Goal: Task Accomplishment & Management: Manage account settings

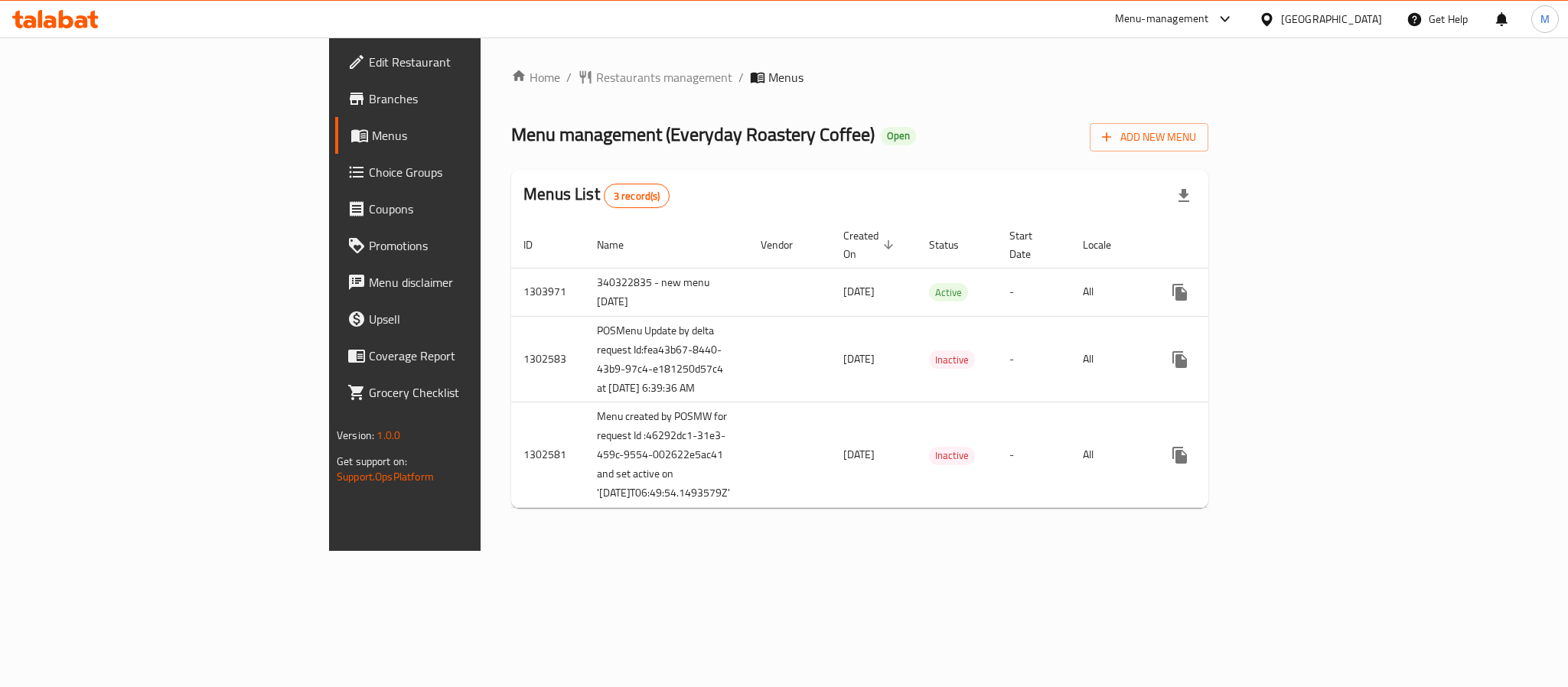
click at [369, 173] on span "Choice Groups" at bounding box center [474, 172] width 210 height 18
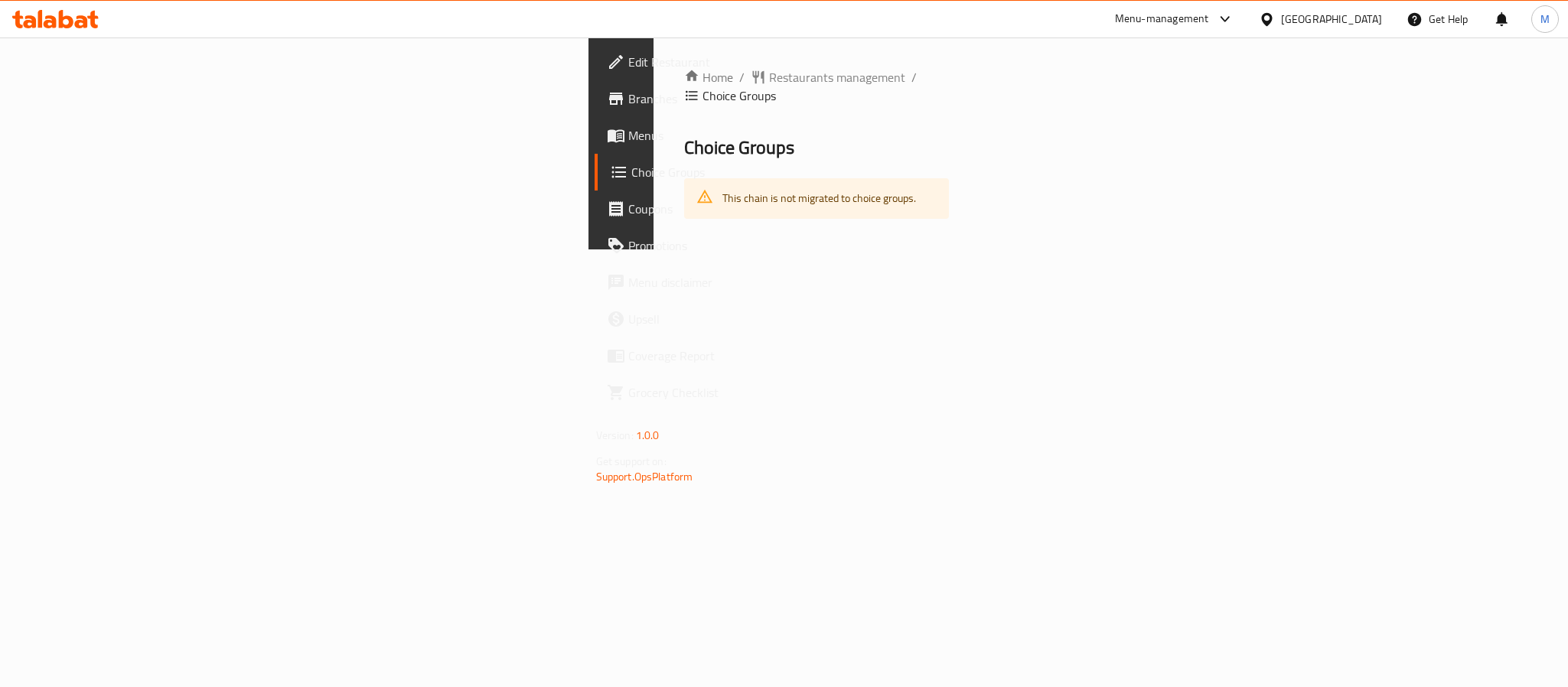
click at [595, 144] on link "Menus" at bounding box center [723, 135] width 256 height 37
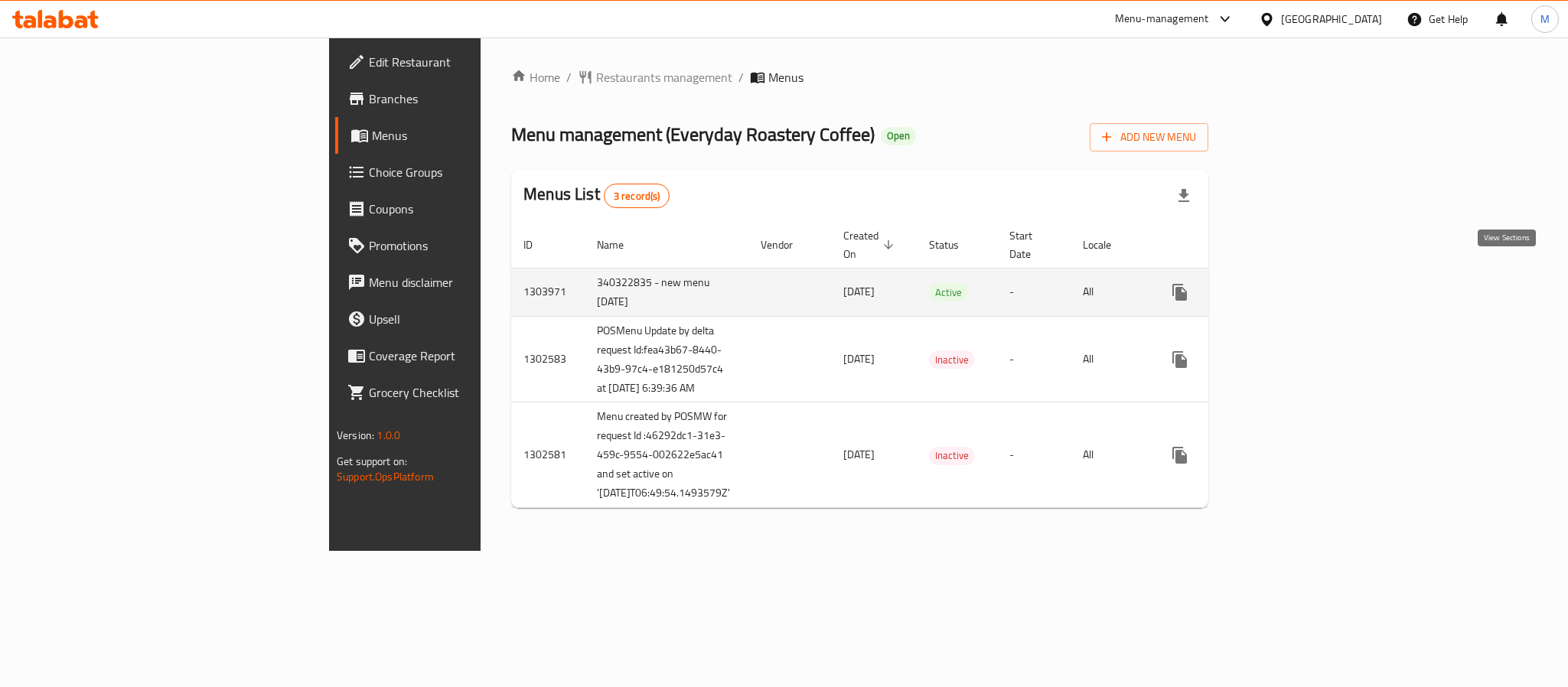
click at [1300, 283] on icon "enhanced table" at bounding box center [1290, 292] width 18 height 18
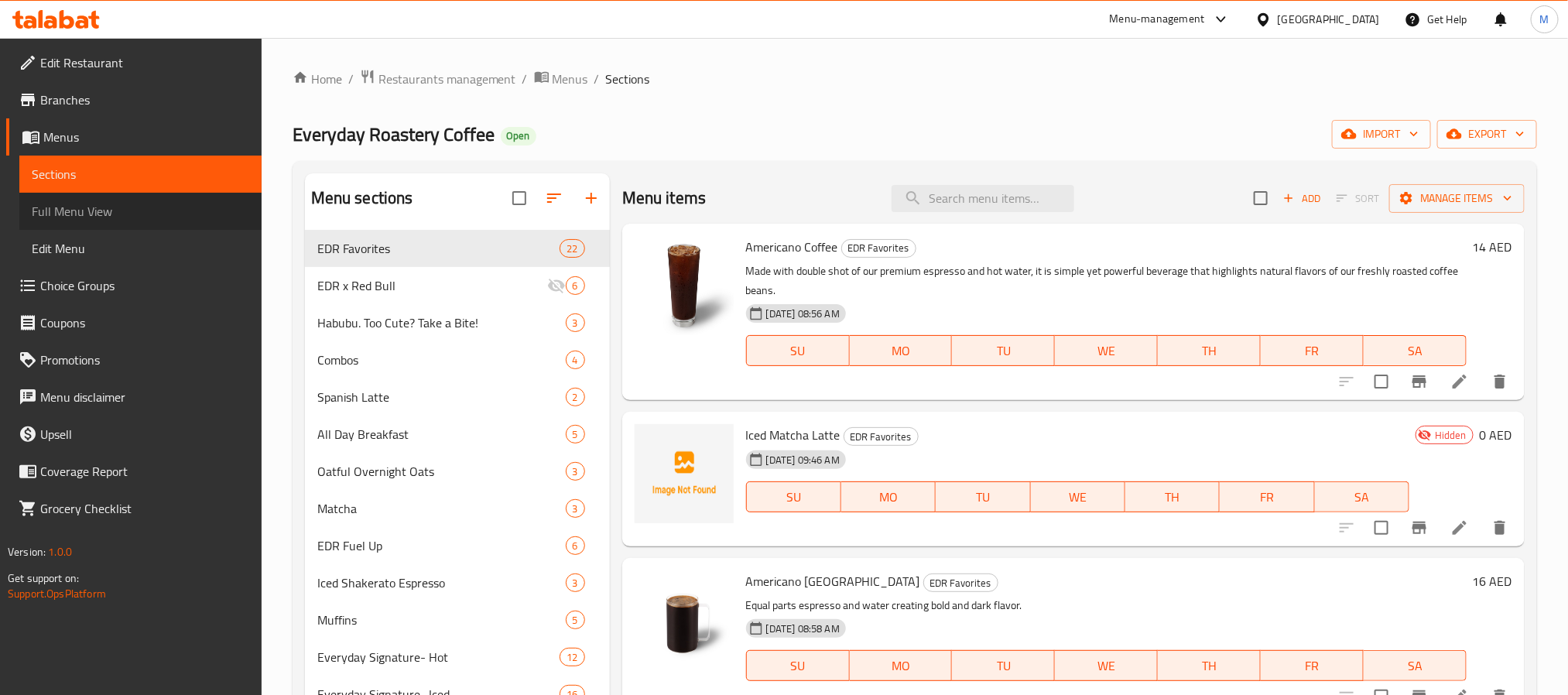
click at [122, 211] on span "Full Menu View" at bounding box center [141, 211] width 218 height 18
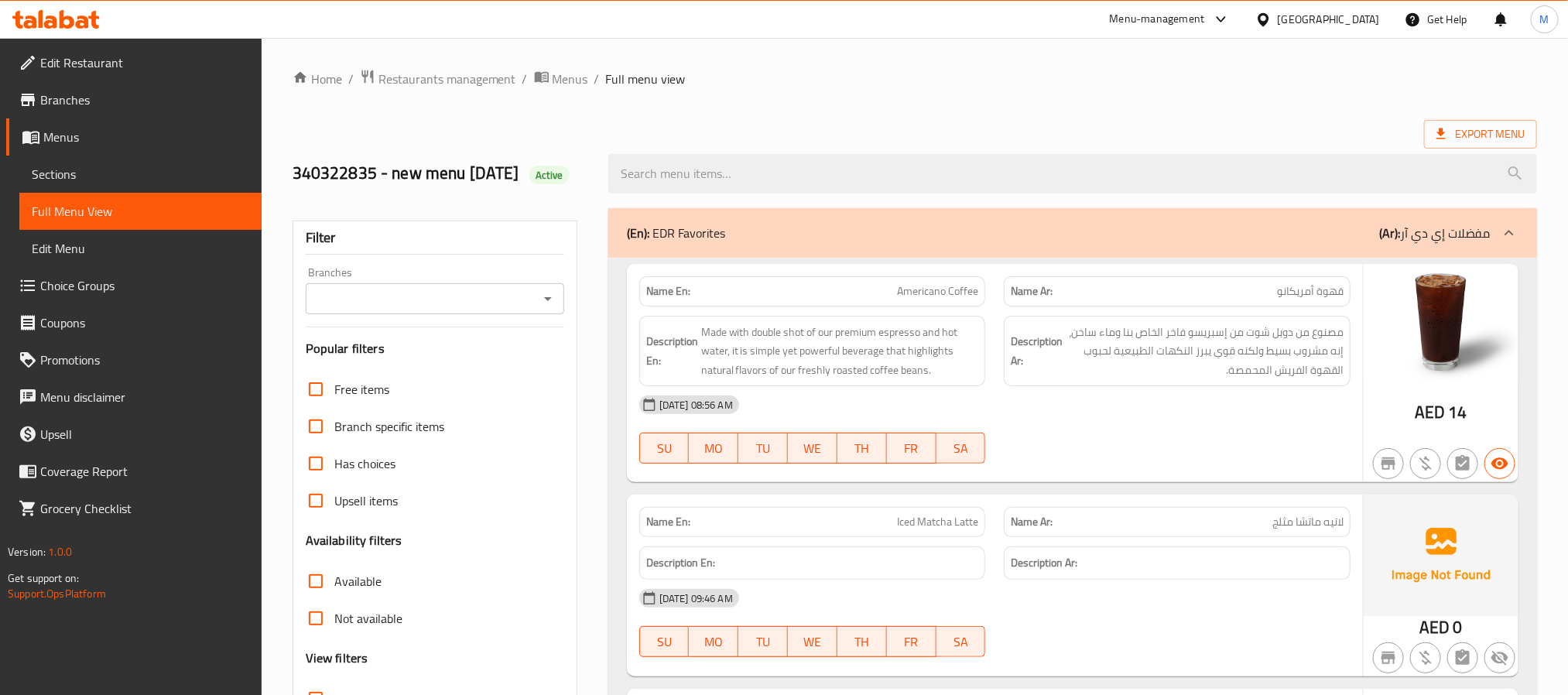
click at [546, 301] on icon "Open" at bounding box center [548, 299] width 8 height 4
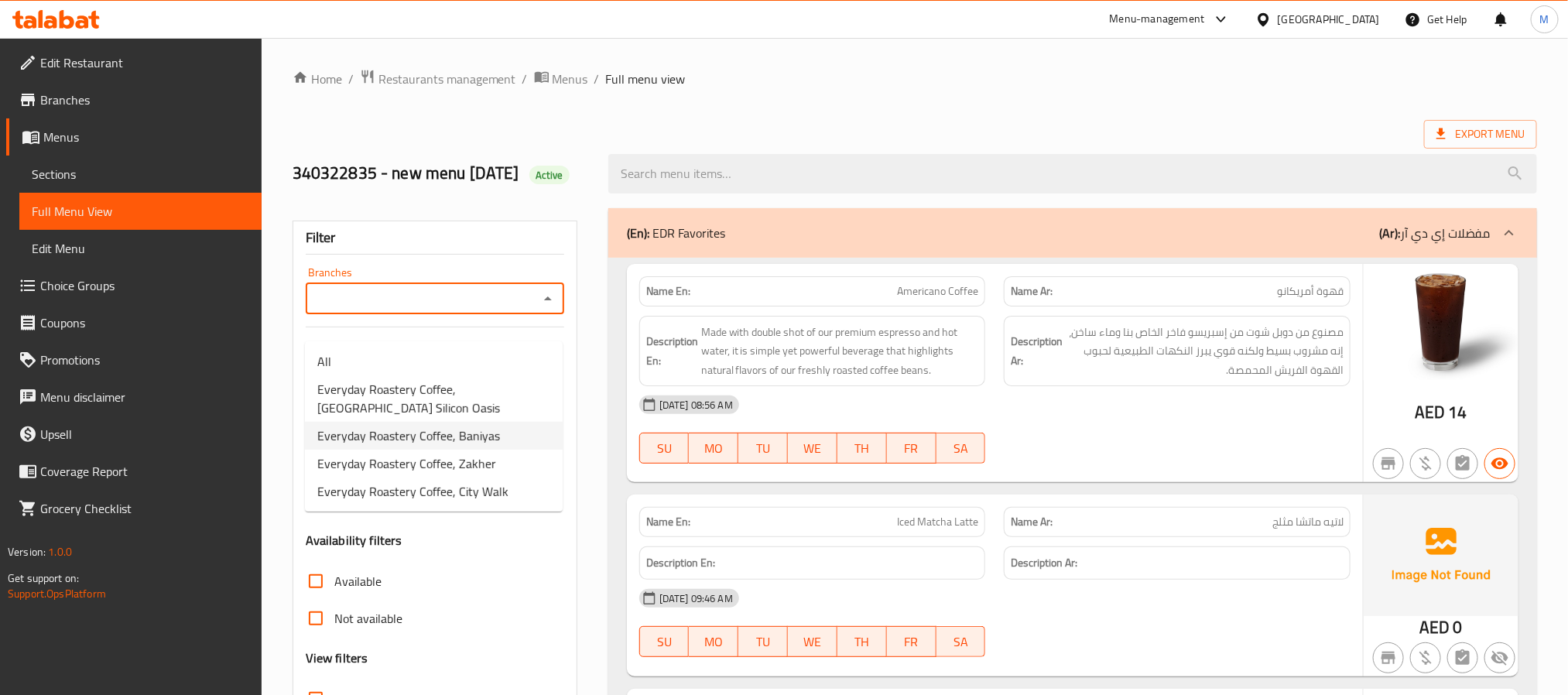
click at [388, 430] on span "Everyday Roastery Coffee, Baniyas" at bounding box center [408, 435] width 183 height 18
type input "Everyday Roastery Coffee, Baniyas"
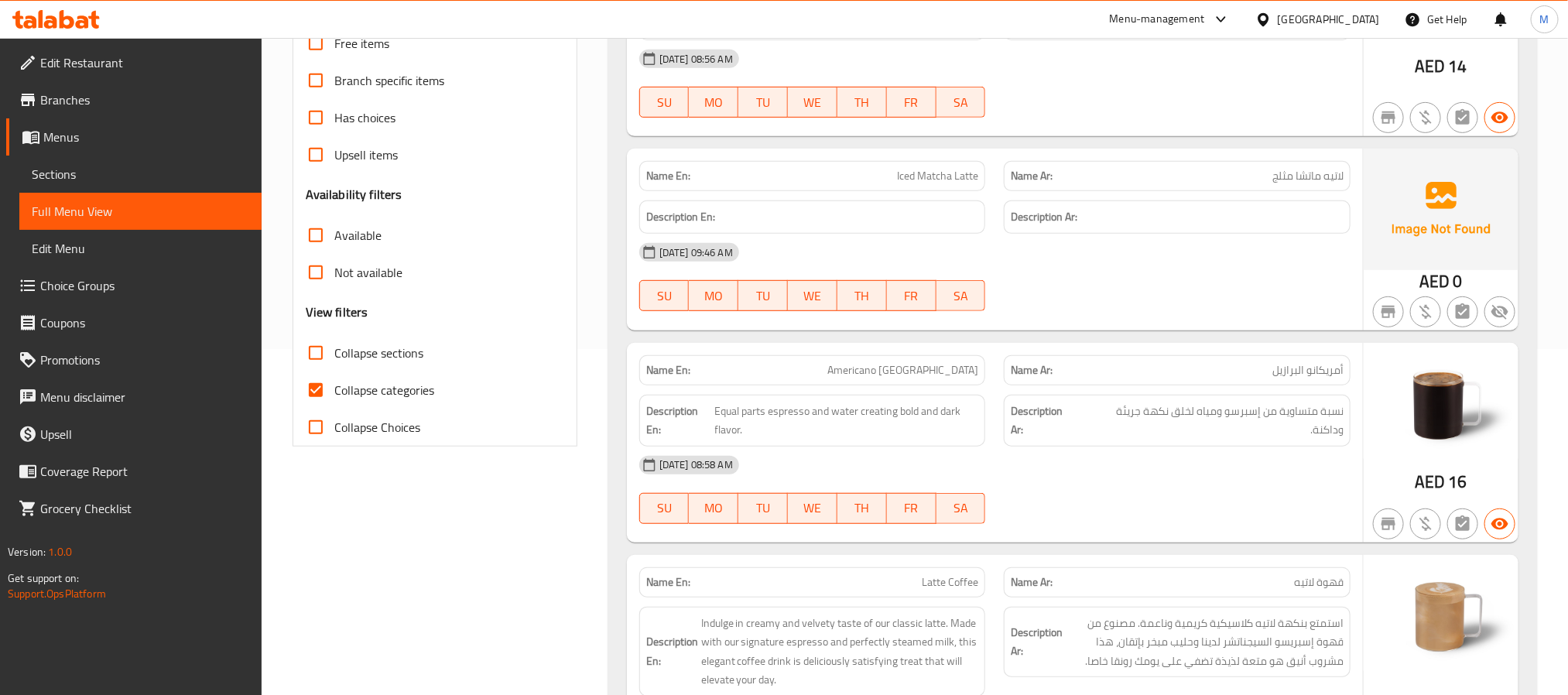
scroll to position [348, 0]
click at [316, 406] on input "Collapse categories" at bounding box center [316, 388] width 37 height 37
checkbox input "false"
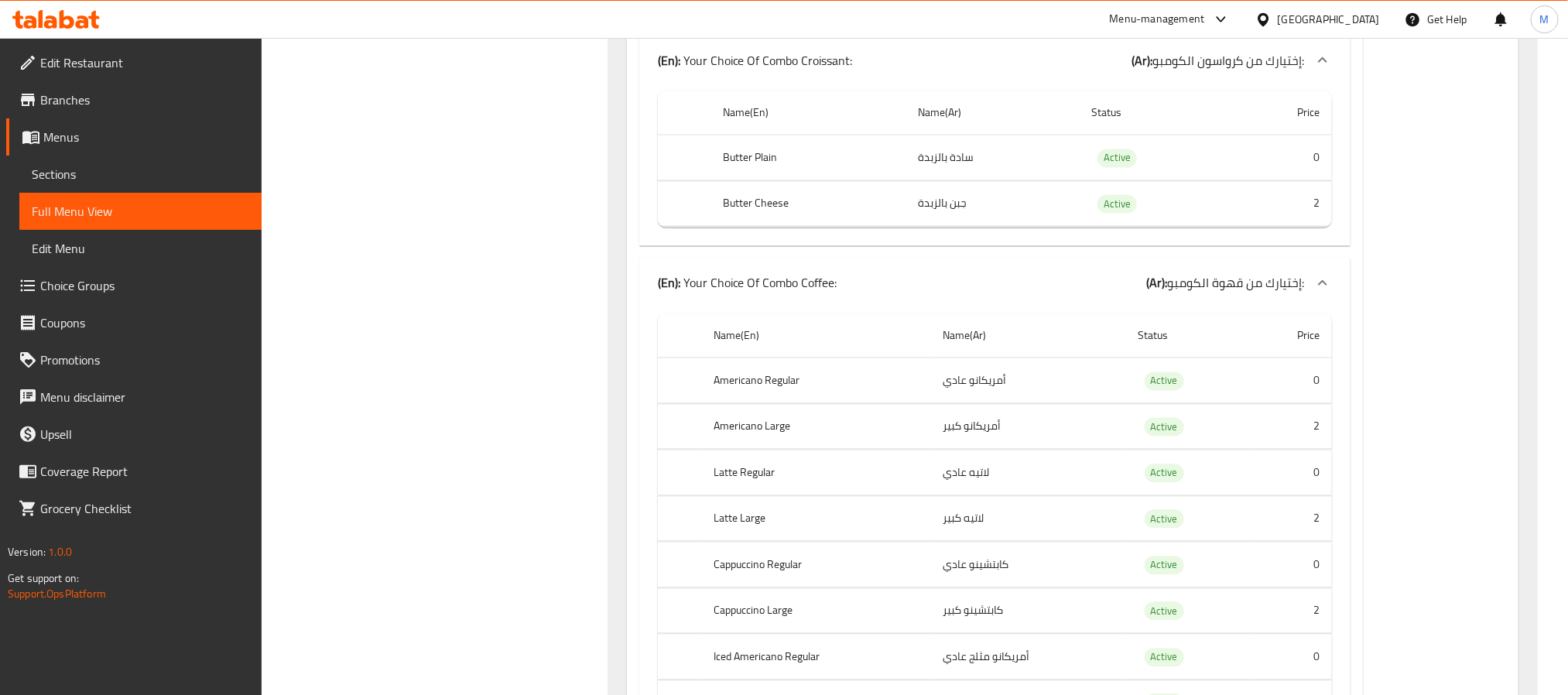
scroll to position [7429, 0]
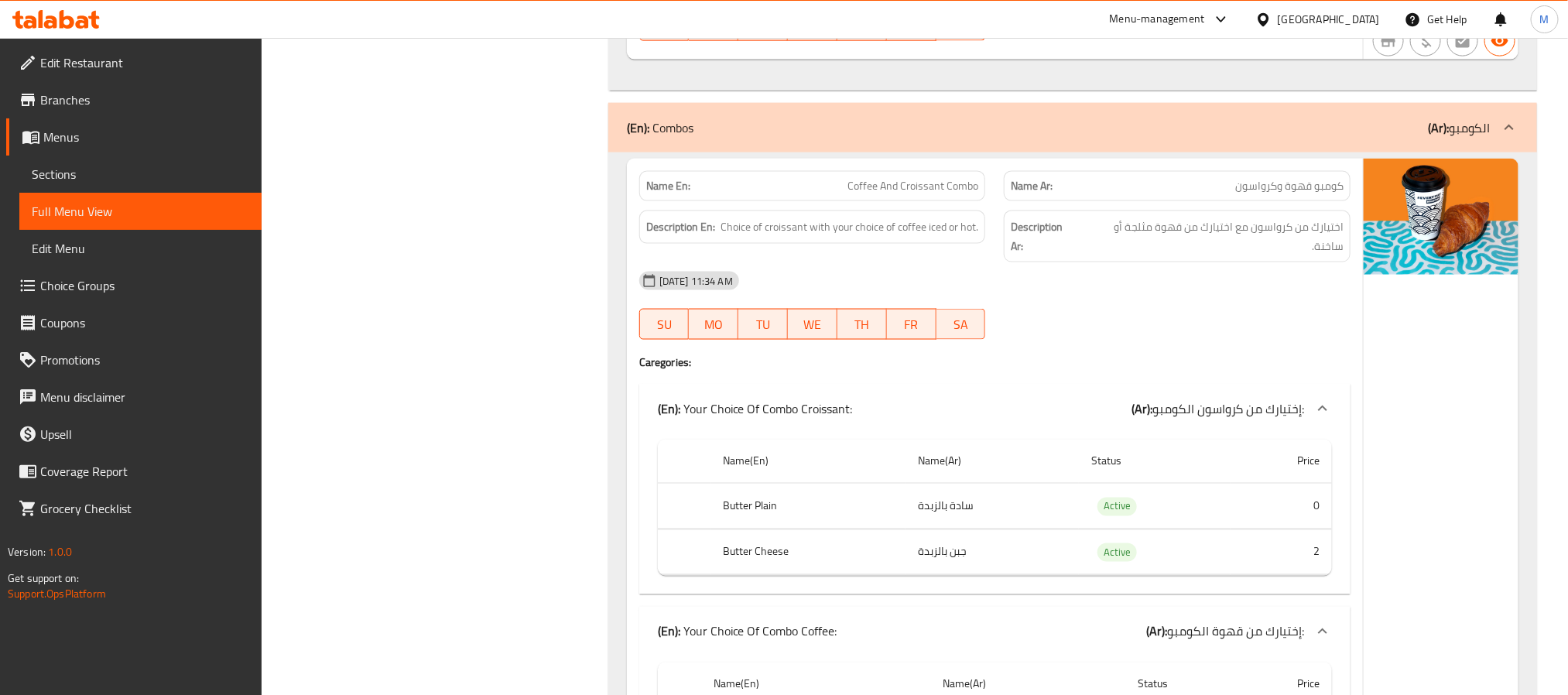
copy span "Coffee And Croissant Combo"
click at [97, 165] on span "Sections" at bounding box center [141, 174] width 218 height 18
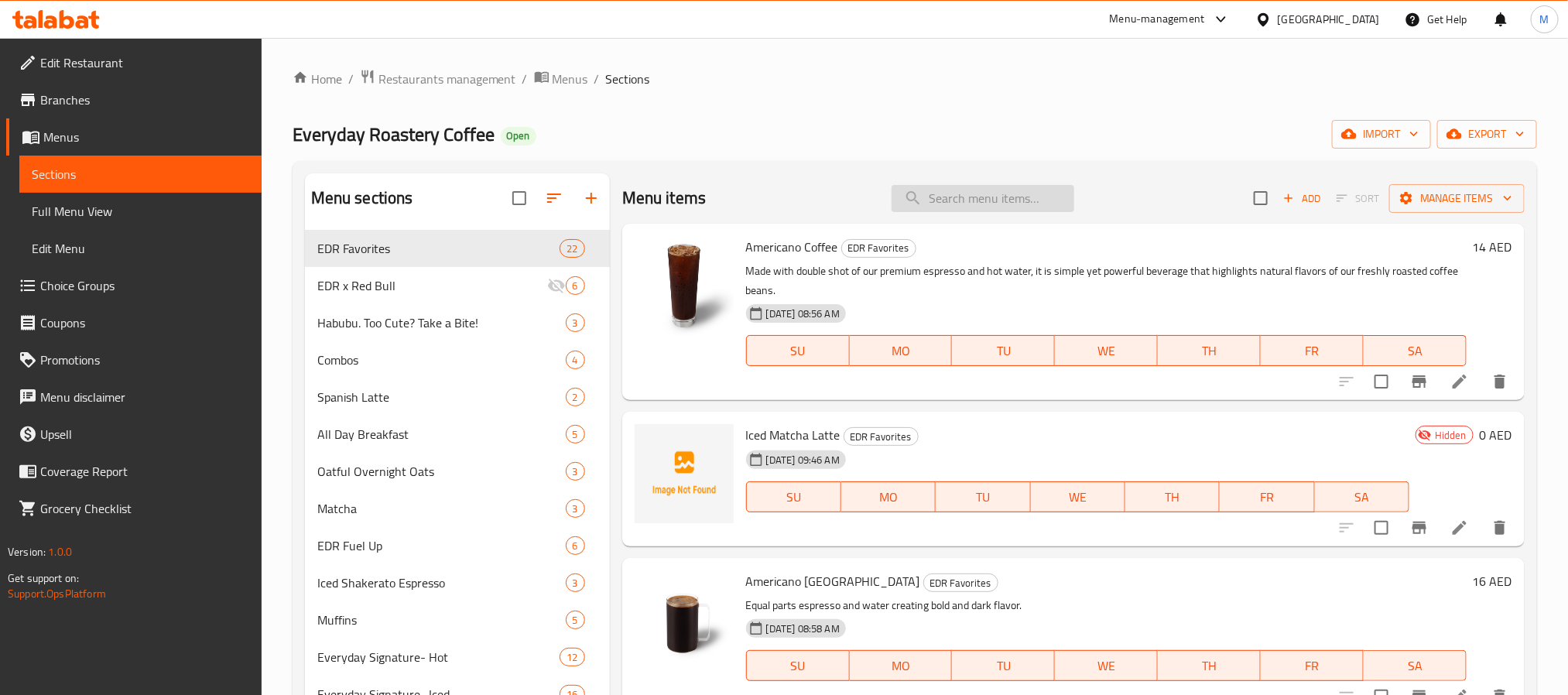
click at [974, 195] on input "search" at bounding box center [983, 198] width 183 height 27
paste input "Coffee And Croissant Combo"
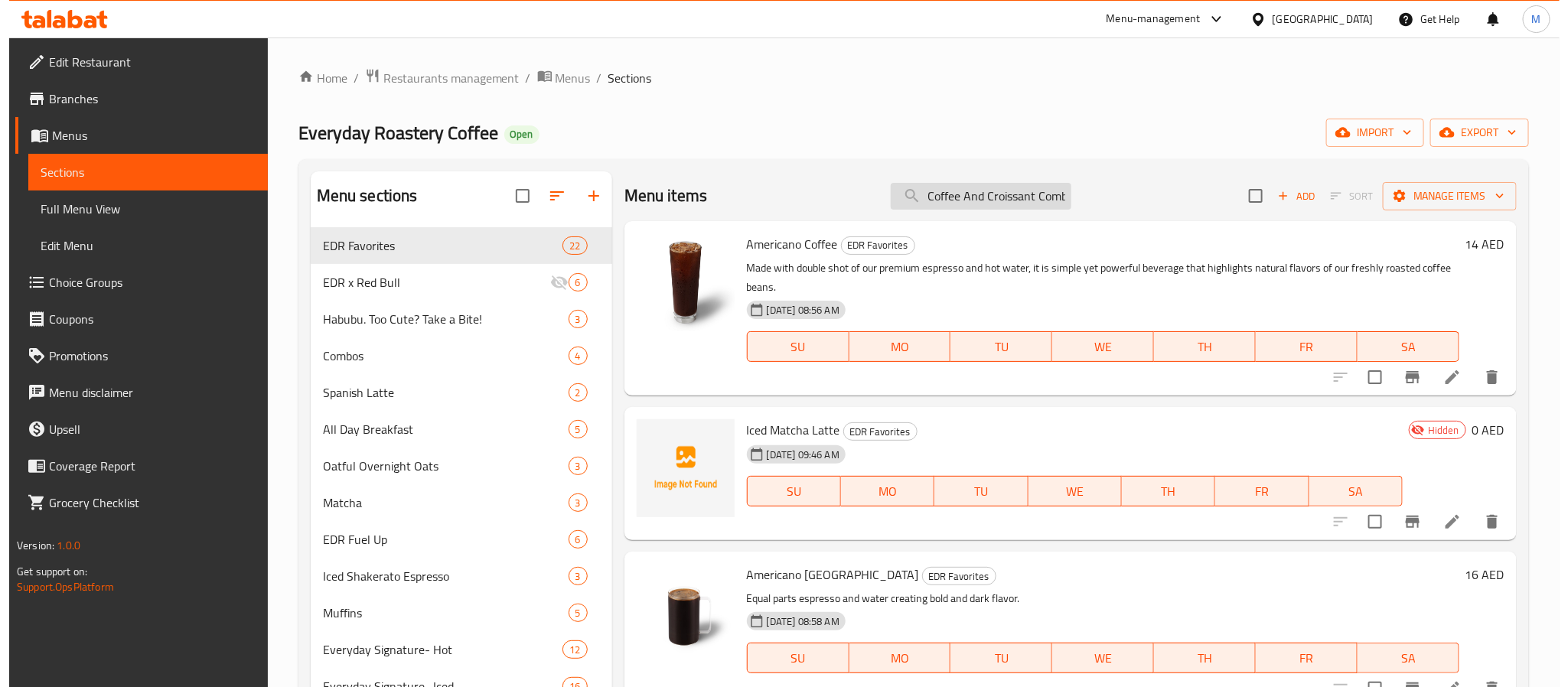
scroll to position [0, 10]
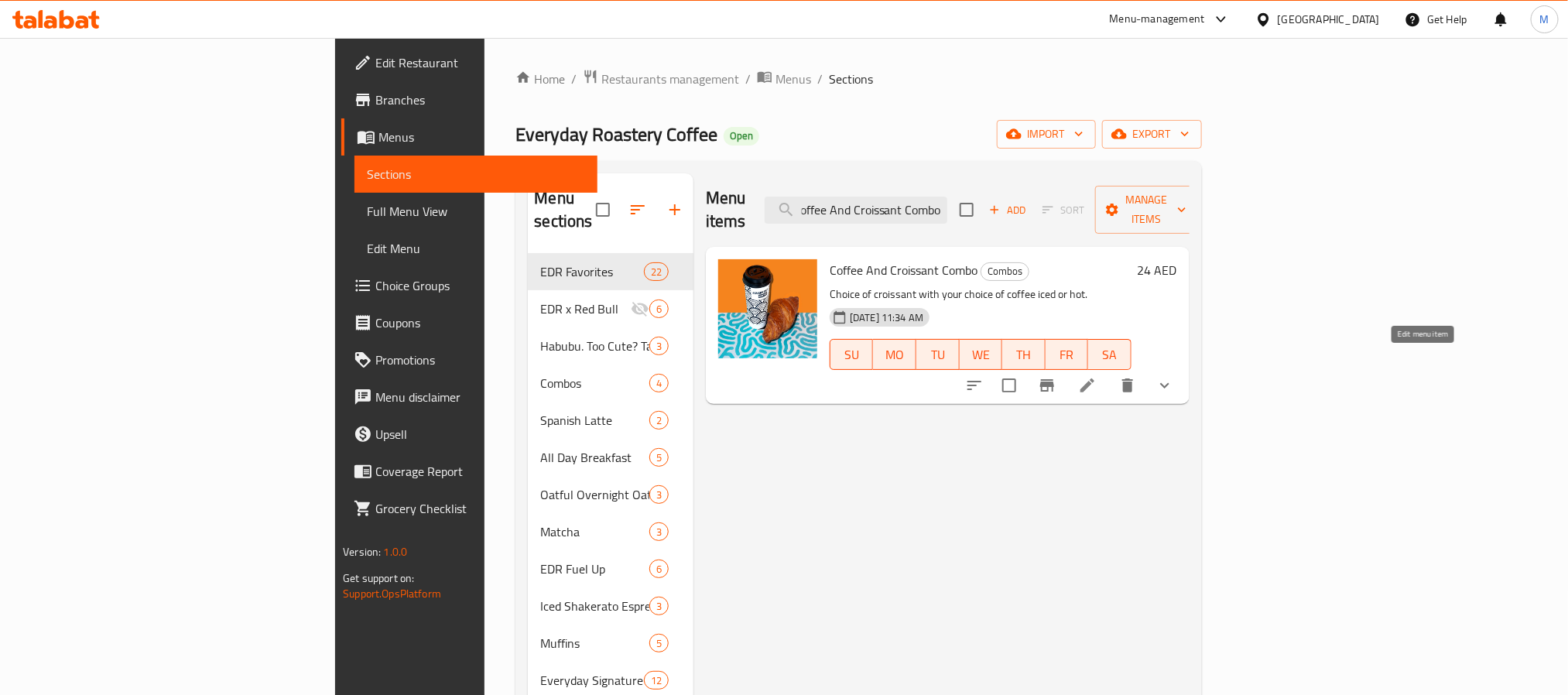
type input "Coffee And Croissant Combo"
click at [1097, 376] on icon at bounding box center [1087, 385] width 18 height 18
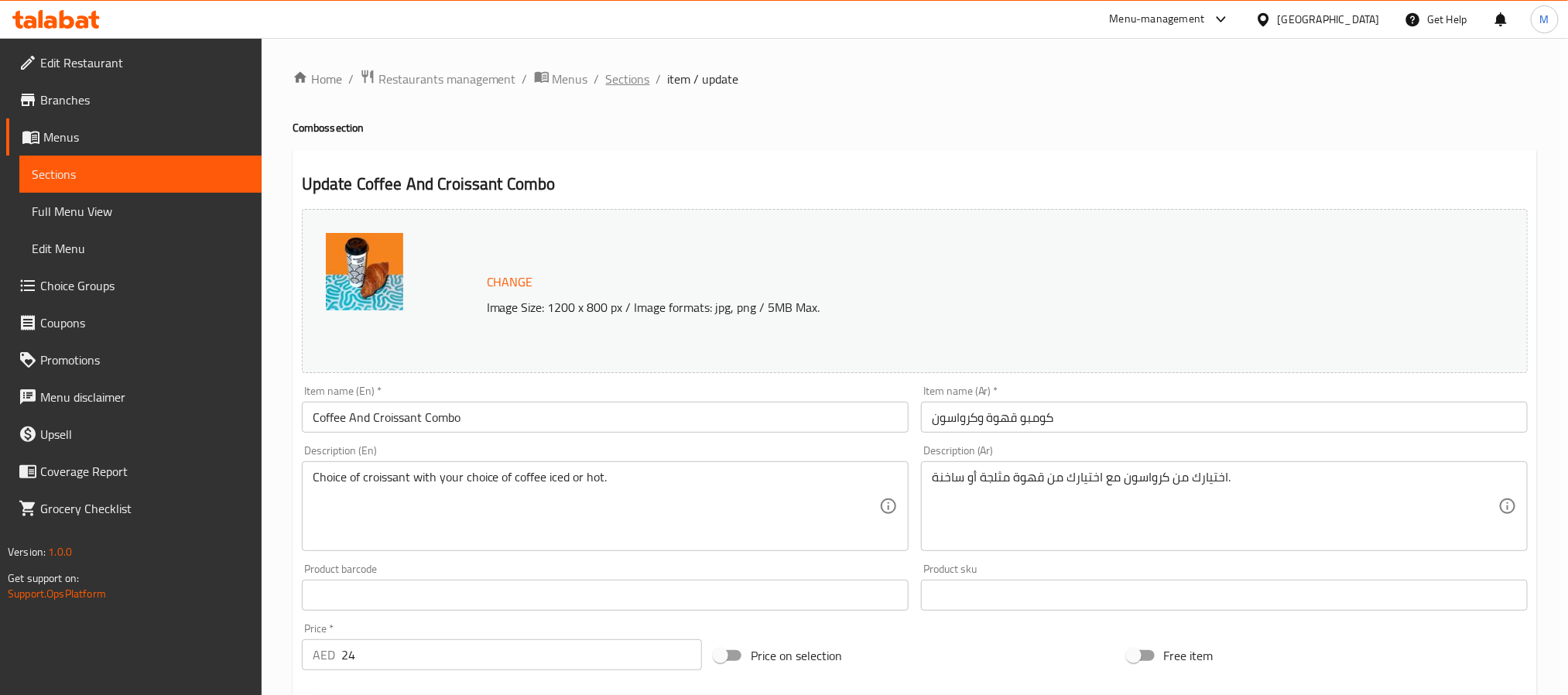
click at [630, 85] on span "Sections" at bounding box center [627, 79] width 44 height 18
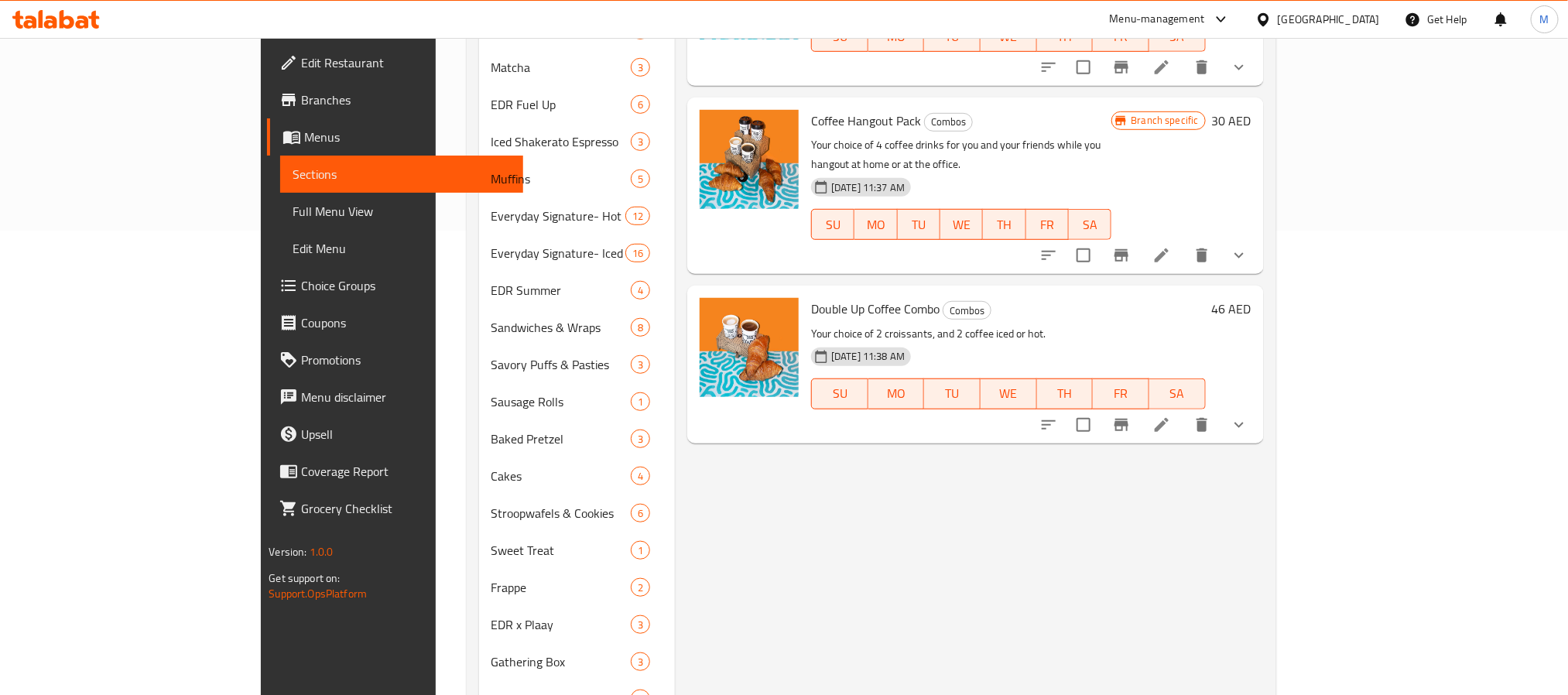
scroll to position [348, 0]
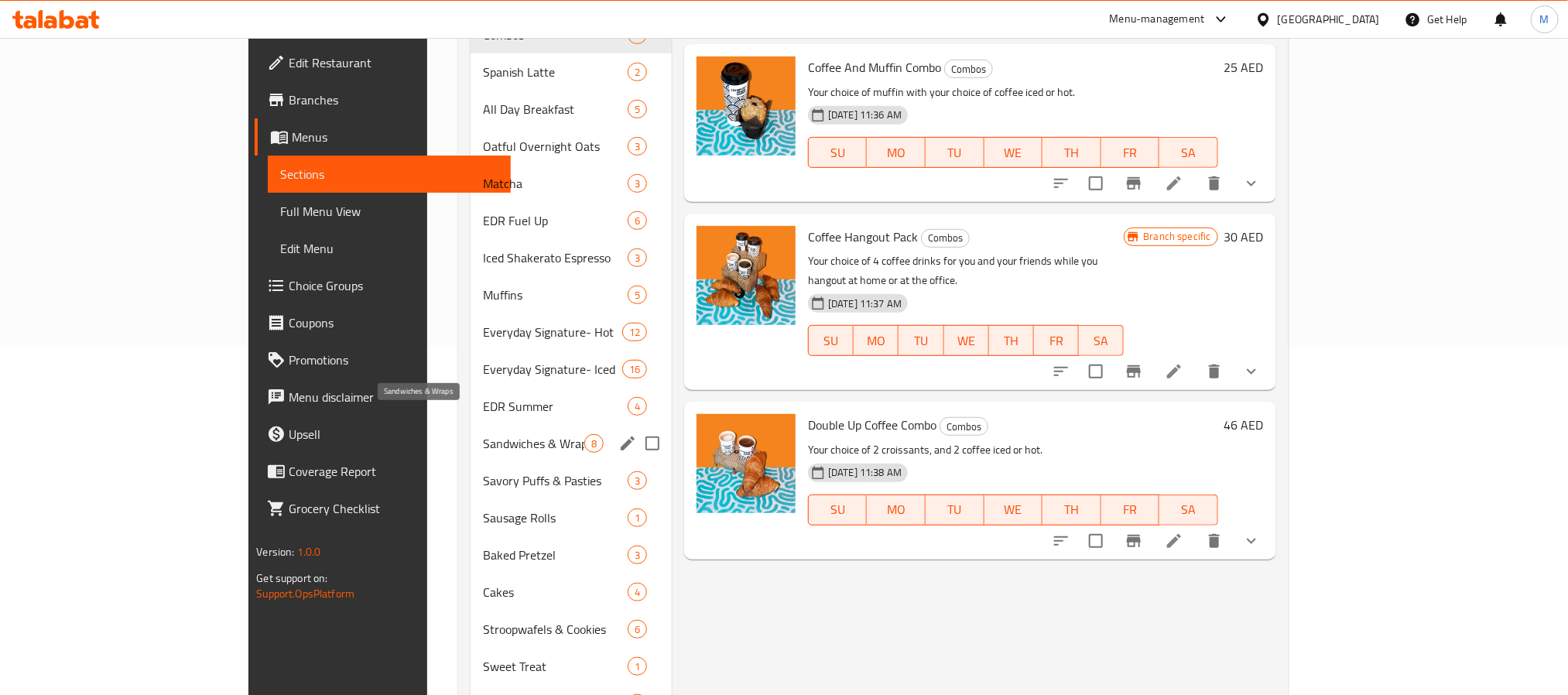
click at [483, 434] on span "Sandwiches & Wraps" at bounding box center [534, 443] width 101 height 18
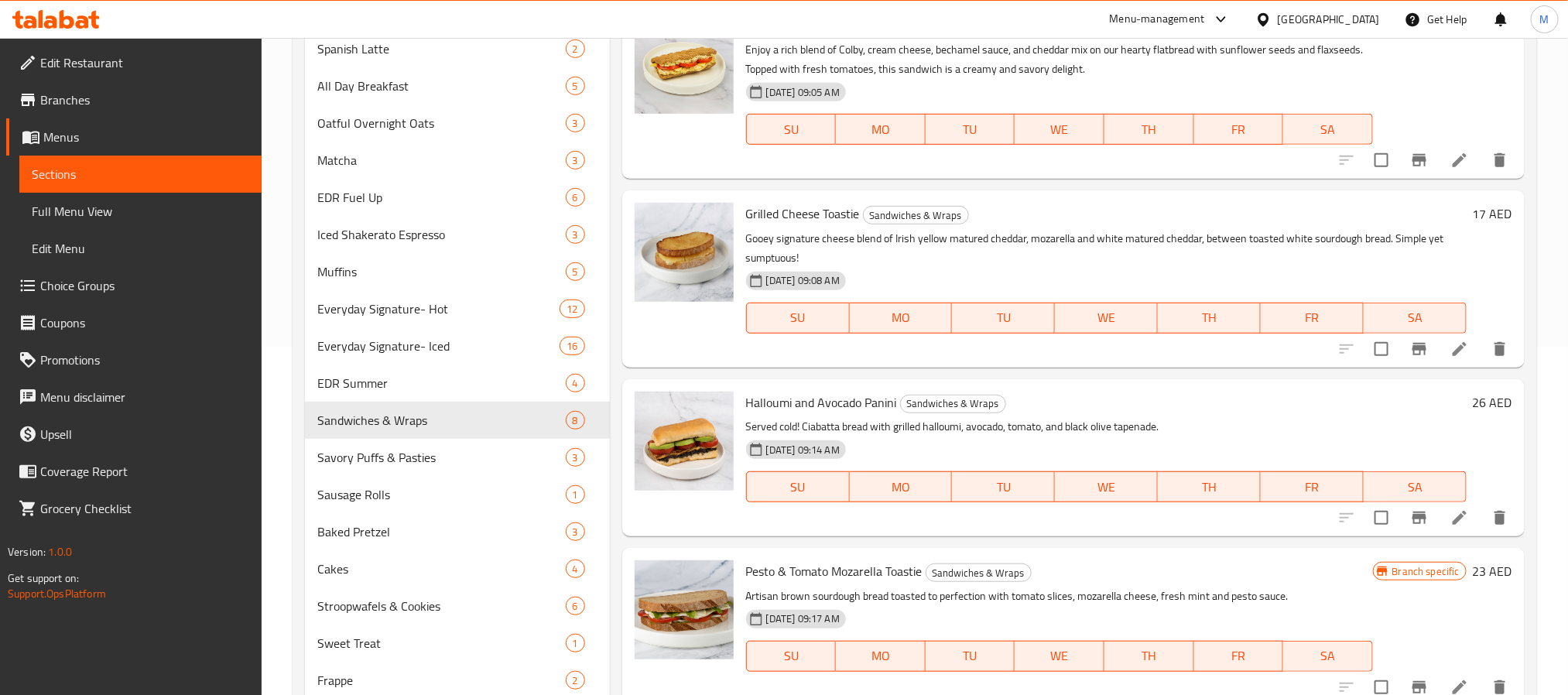
scroll to position [384, 0]
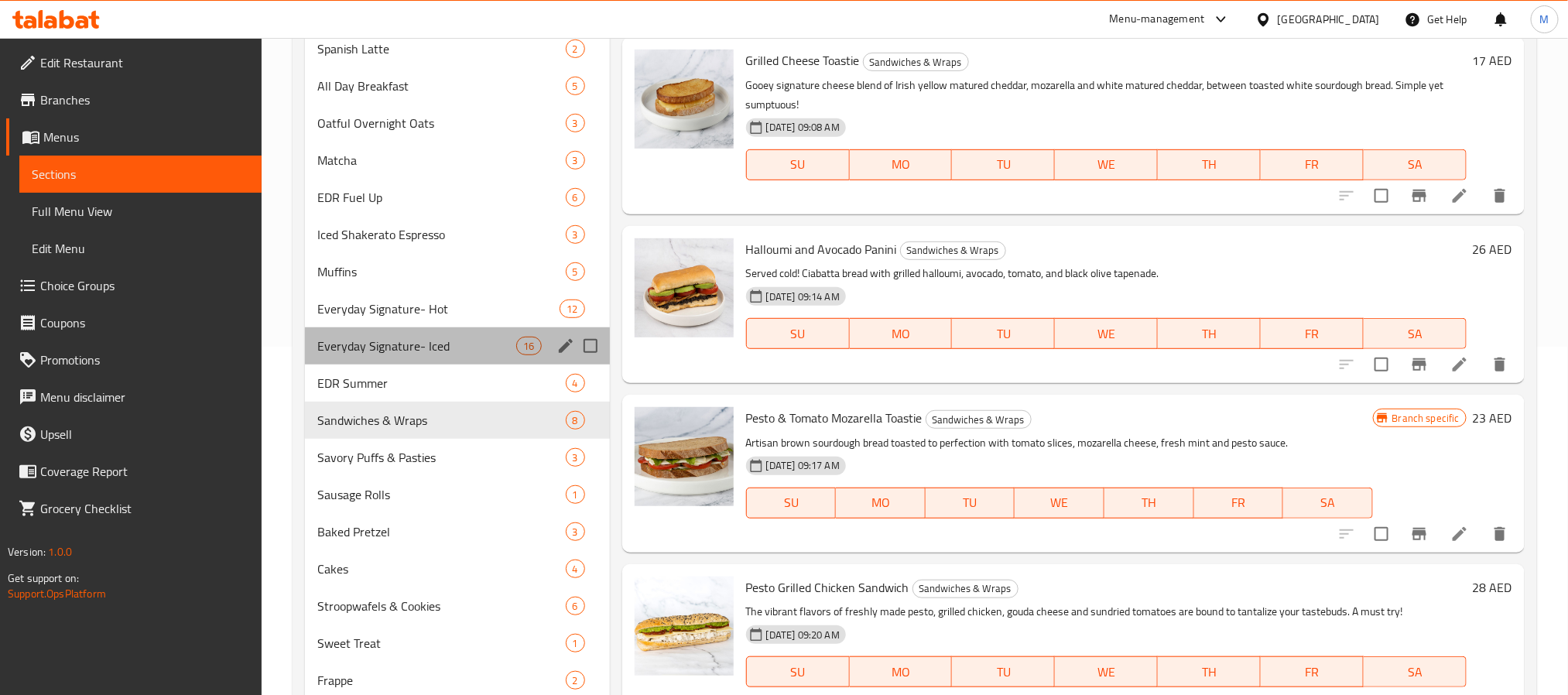
click at [347, 359] on div "Everyday Signature- Iced 16" at bounding box center [458, 346] width 305 height 37
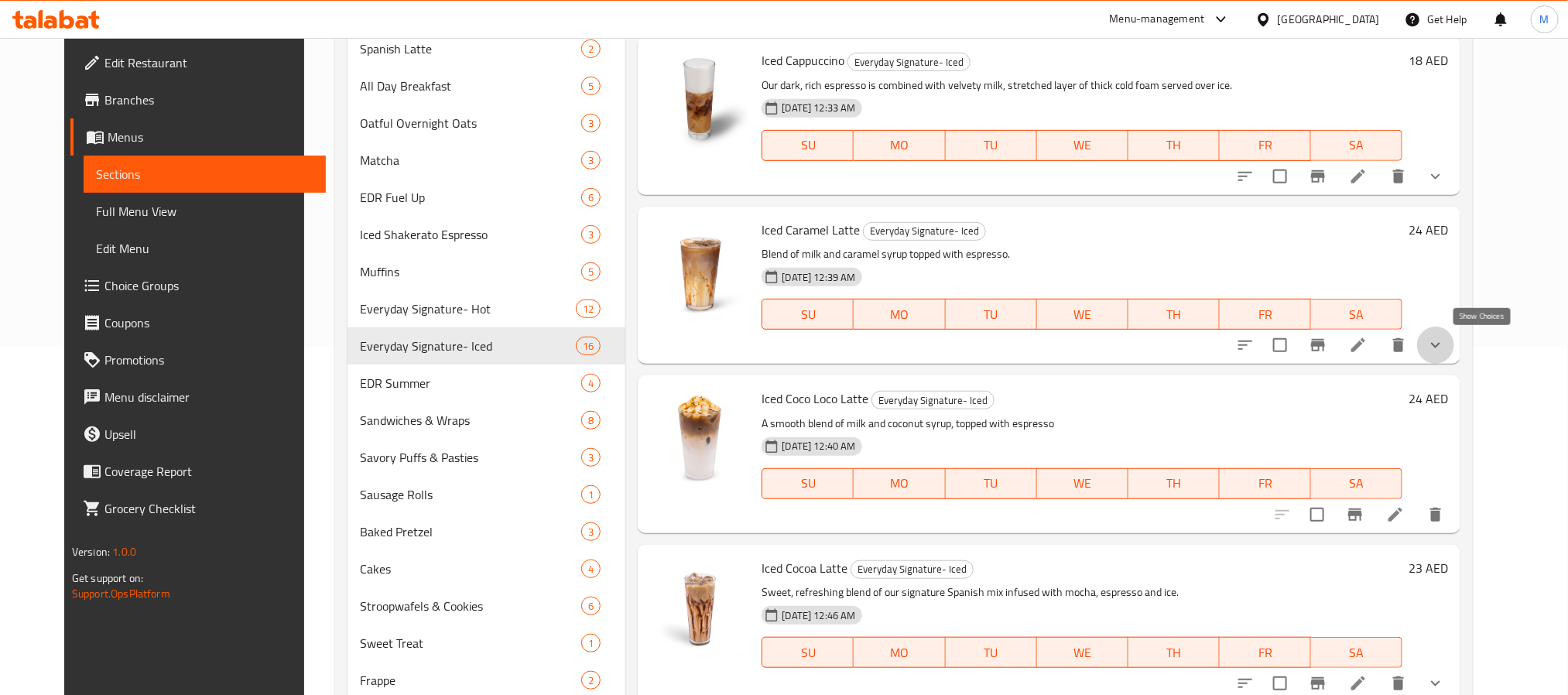
click at [1445, 344] on icon "show more" at bounding box center [1435, 345] width 18 height 18
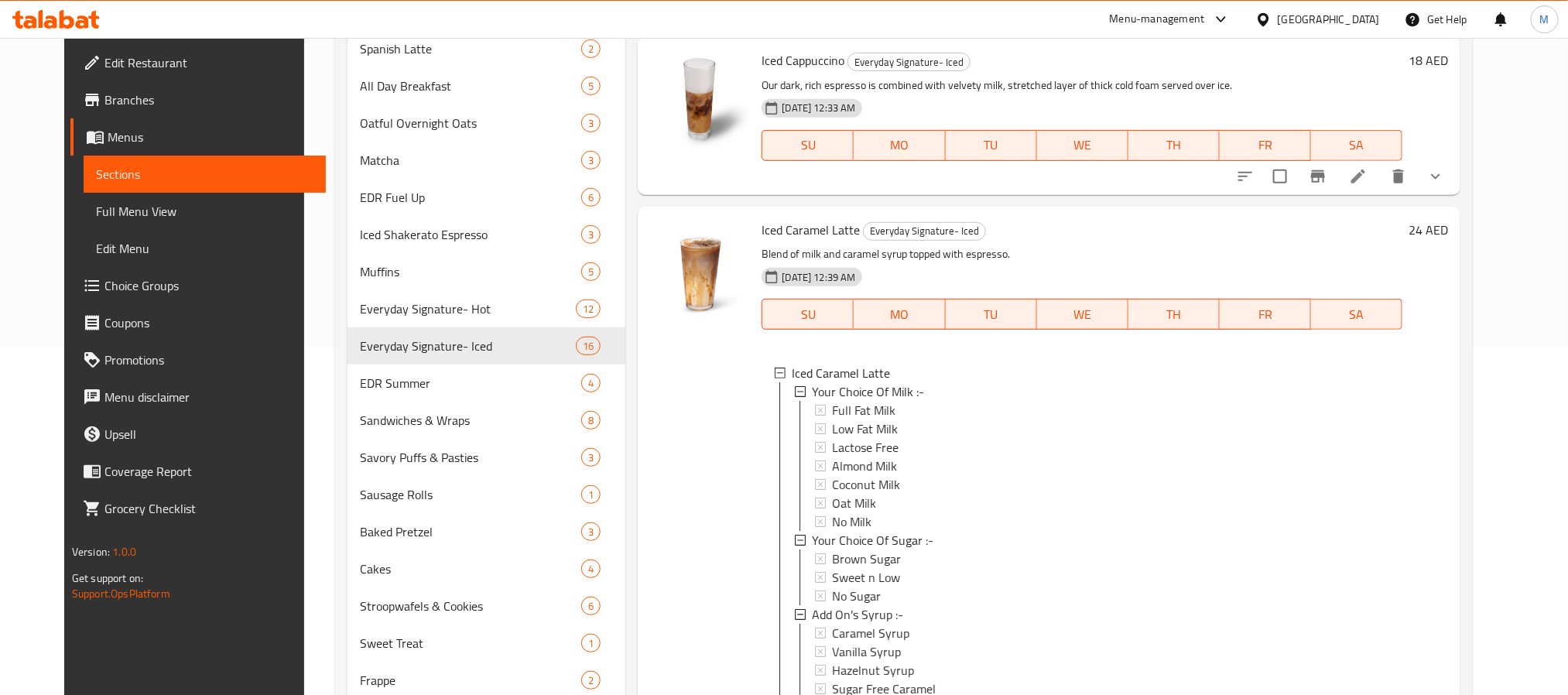
scroll to position [732, 0]
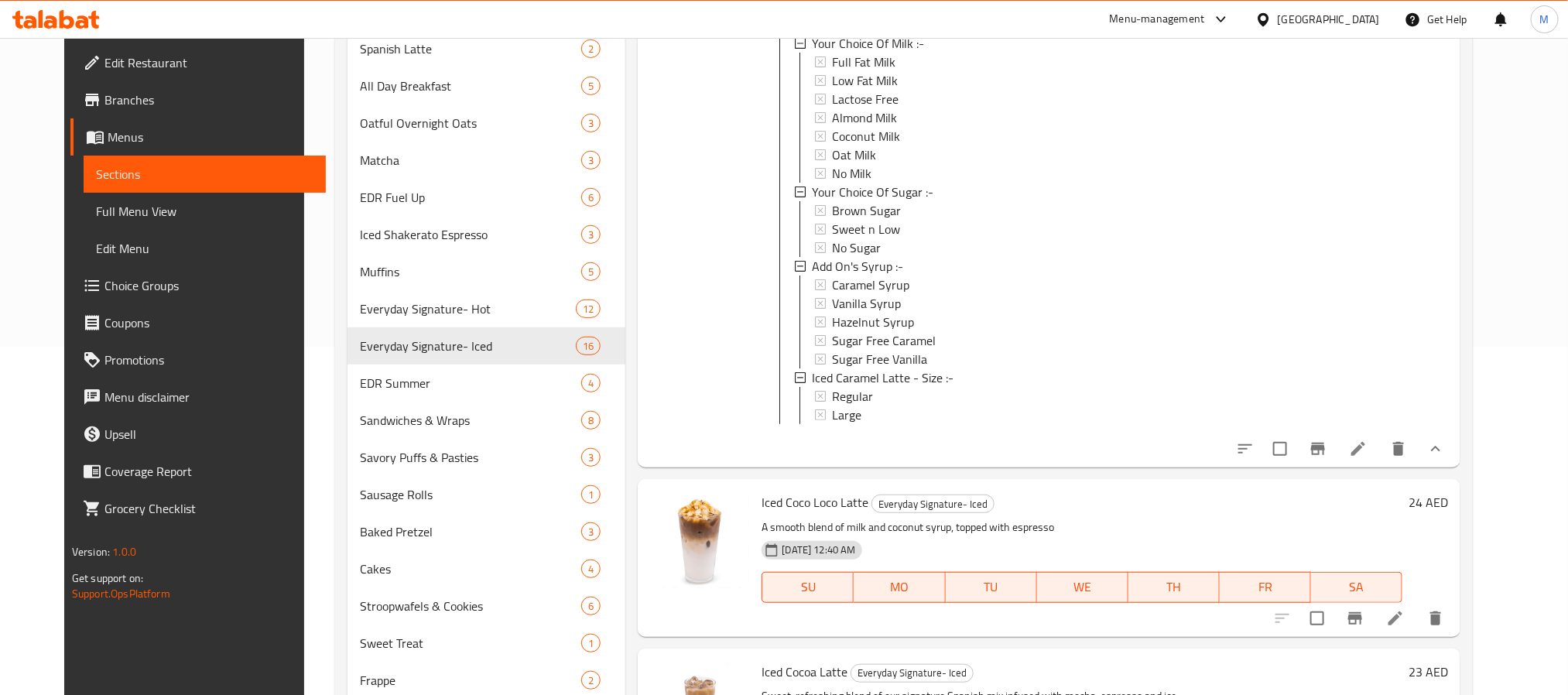
click at [1445, 458] on icon "show more" at bounding box center [1435, 448] width 18 height 18
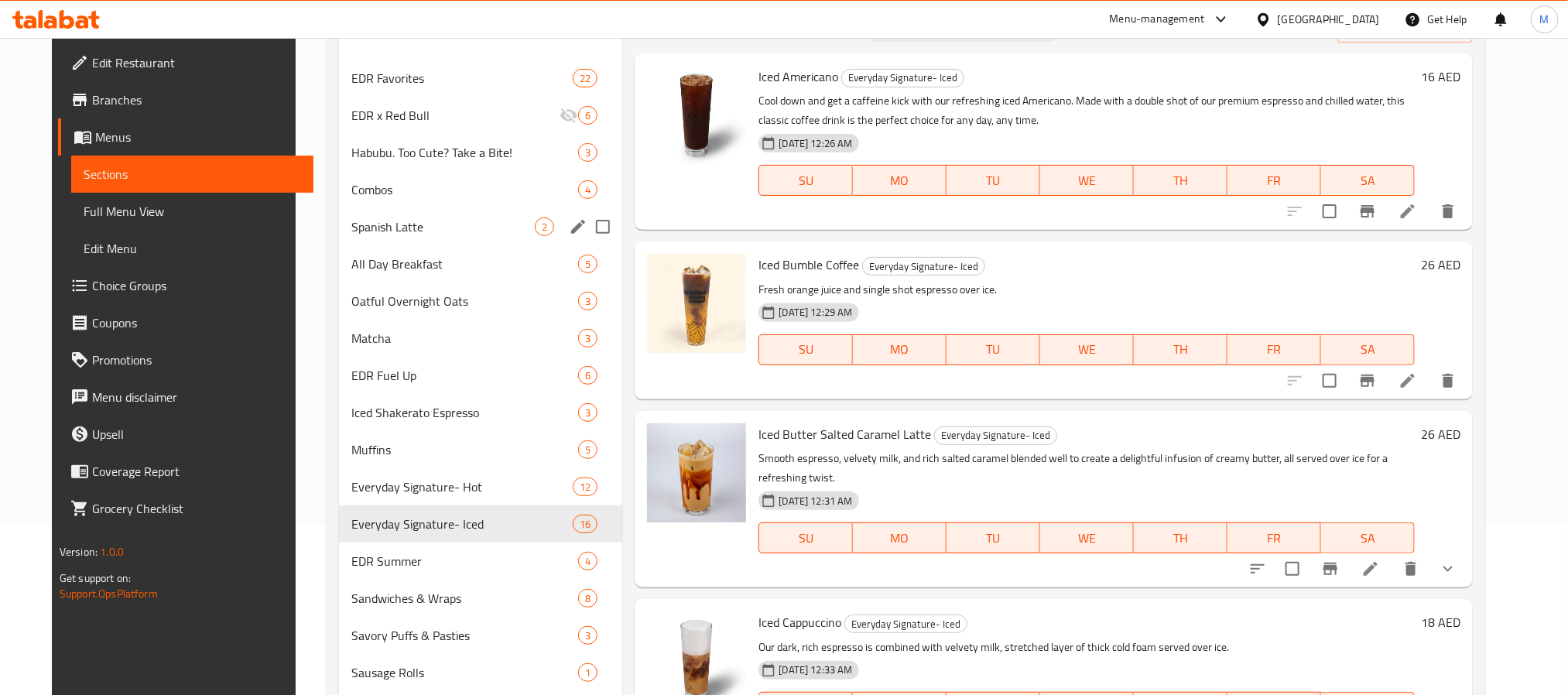
scroll to position [0, 0]
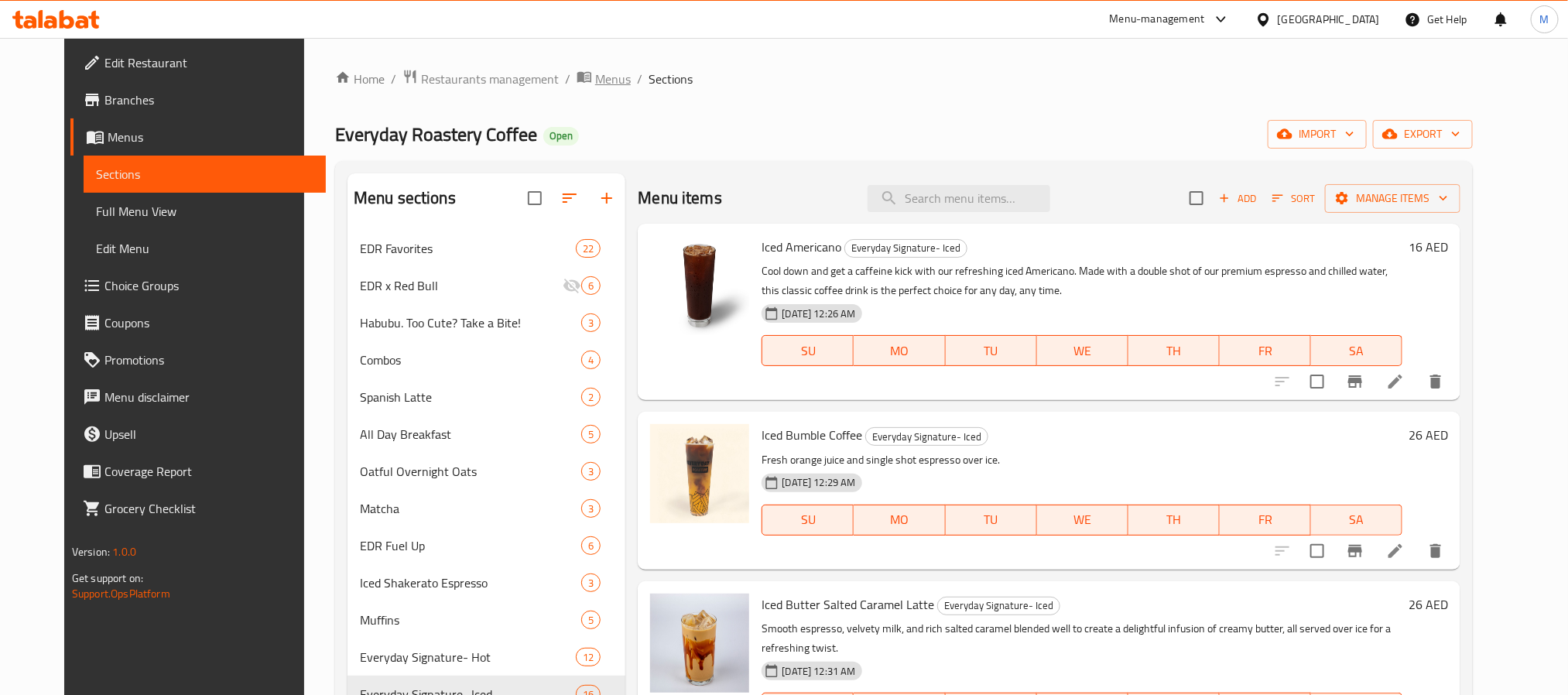
click at [595, 70] on span "Menus" at bounding box center [612, 79] width 36 height 18
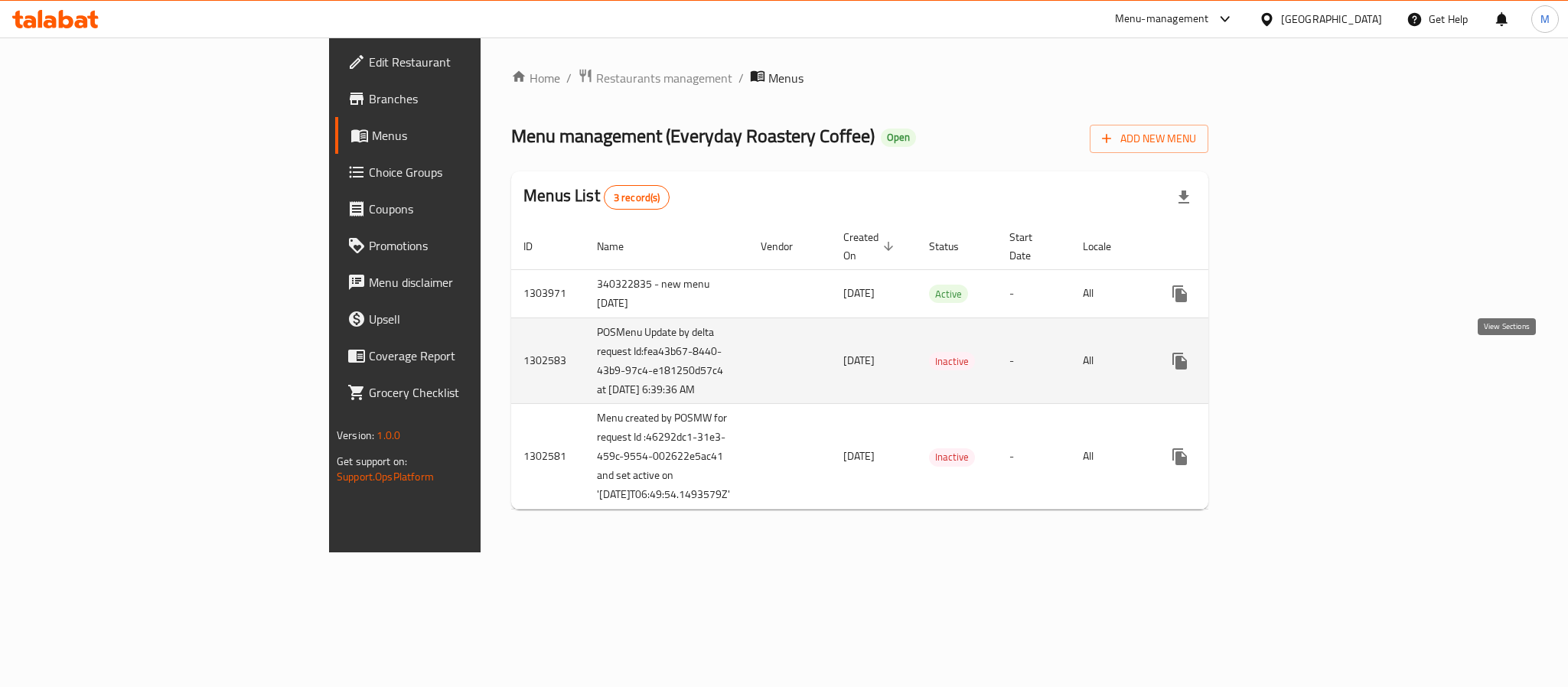
click at [1300, 370] on icon "enhanced table" at bounding box center [1290, 360] width 18 height 18
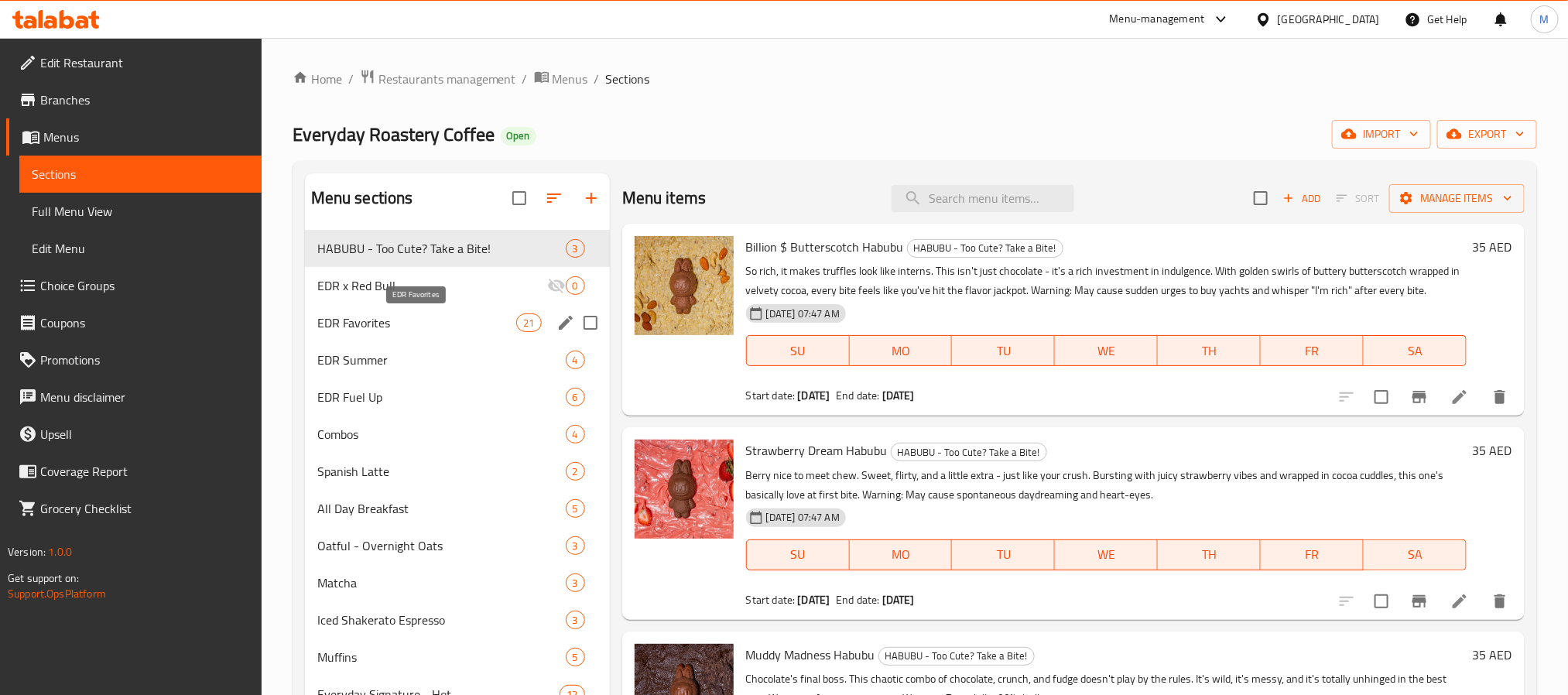
click at [406, 321] on span "EDR Favorites" at bounding box center [416, 322] width 199 height 18
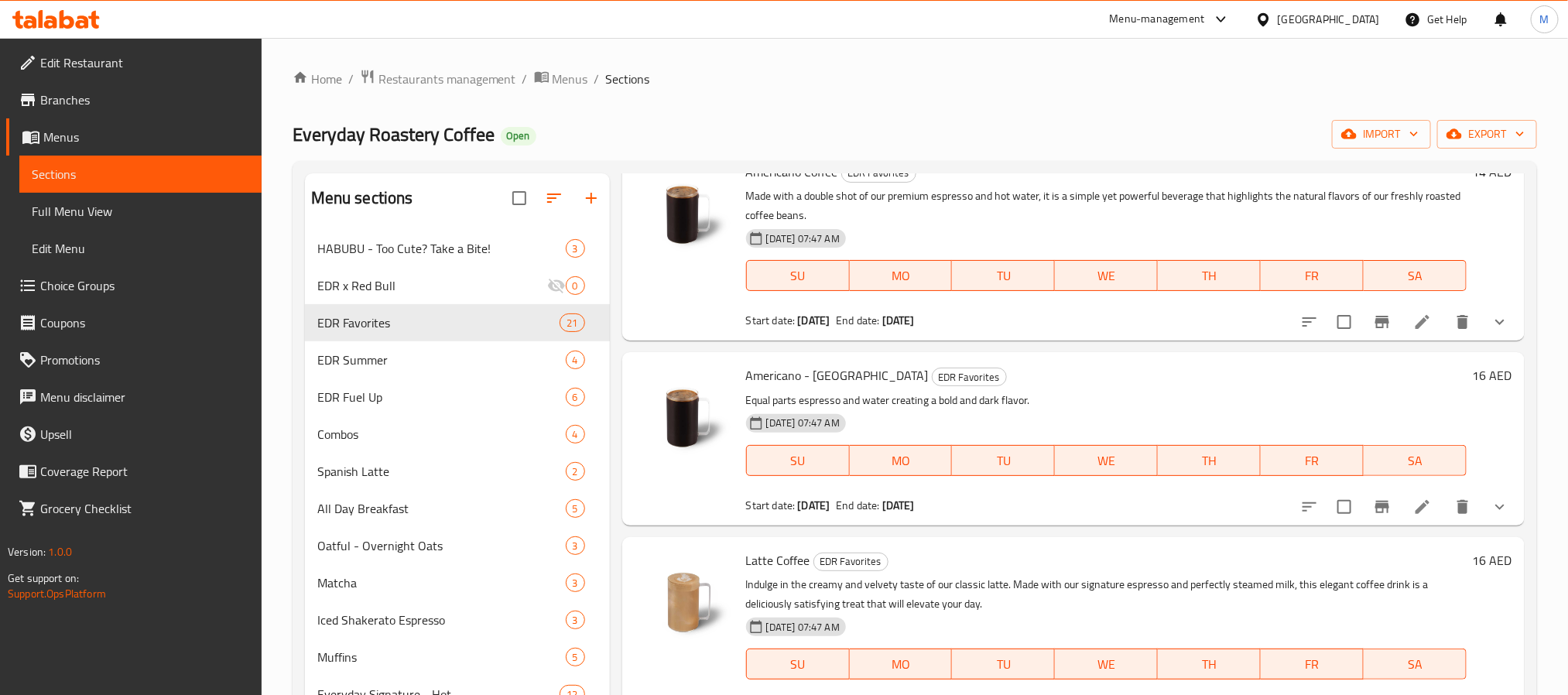
scroll to position [116, 0]
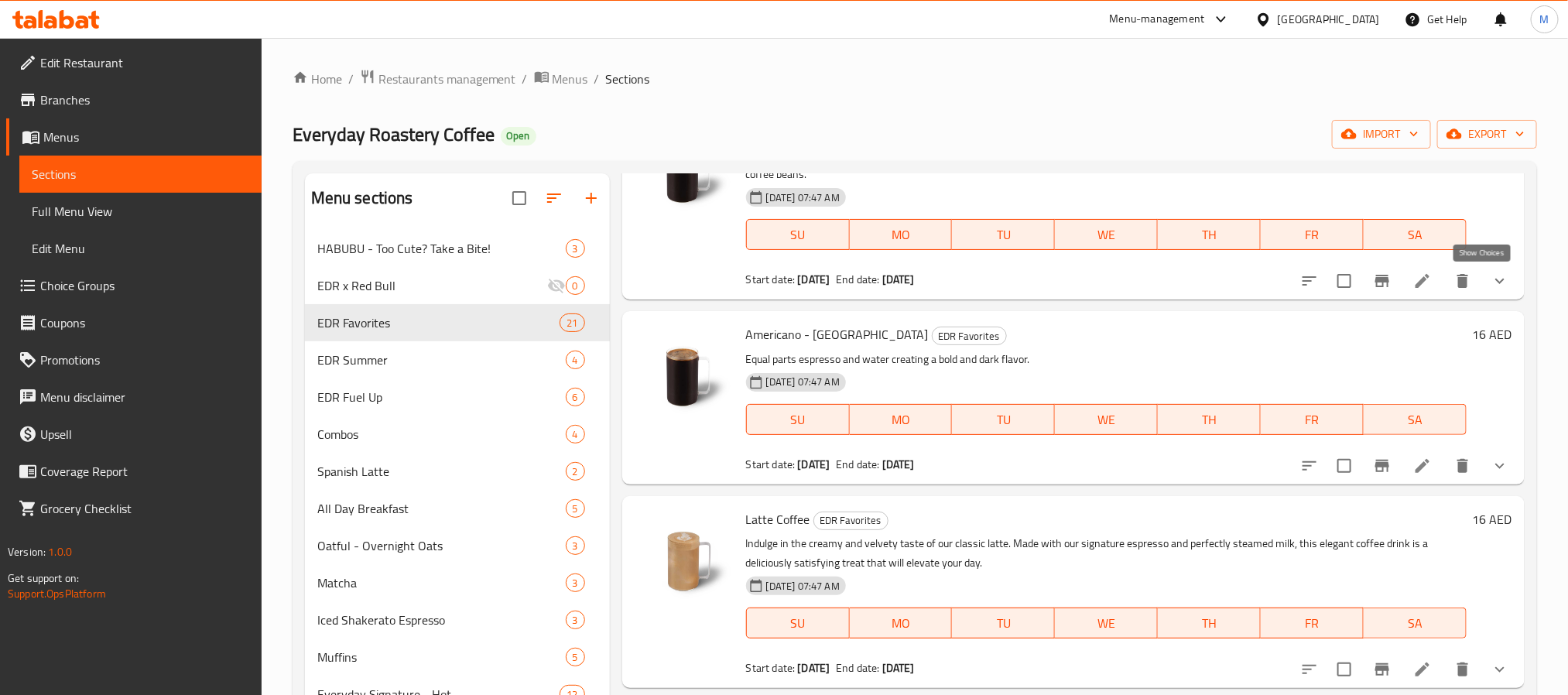
click at [1490, 281] on icon "show more" at bounding box center [1499, 280] width 18 height 18
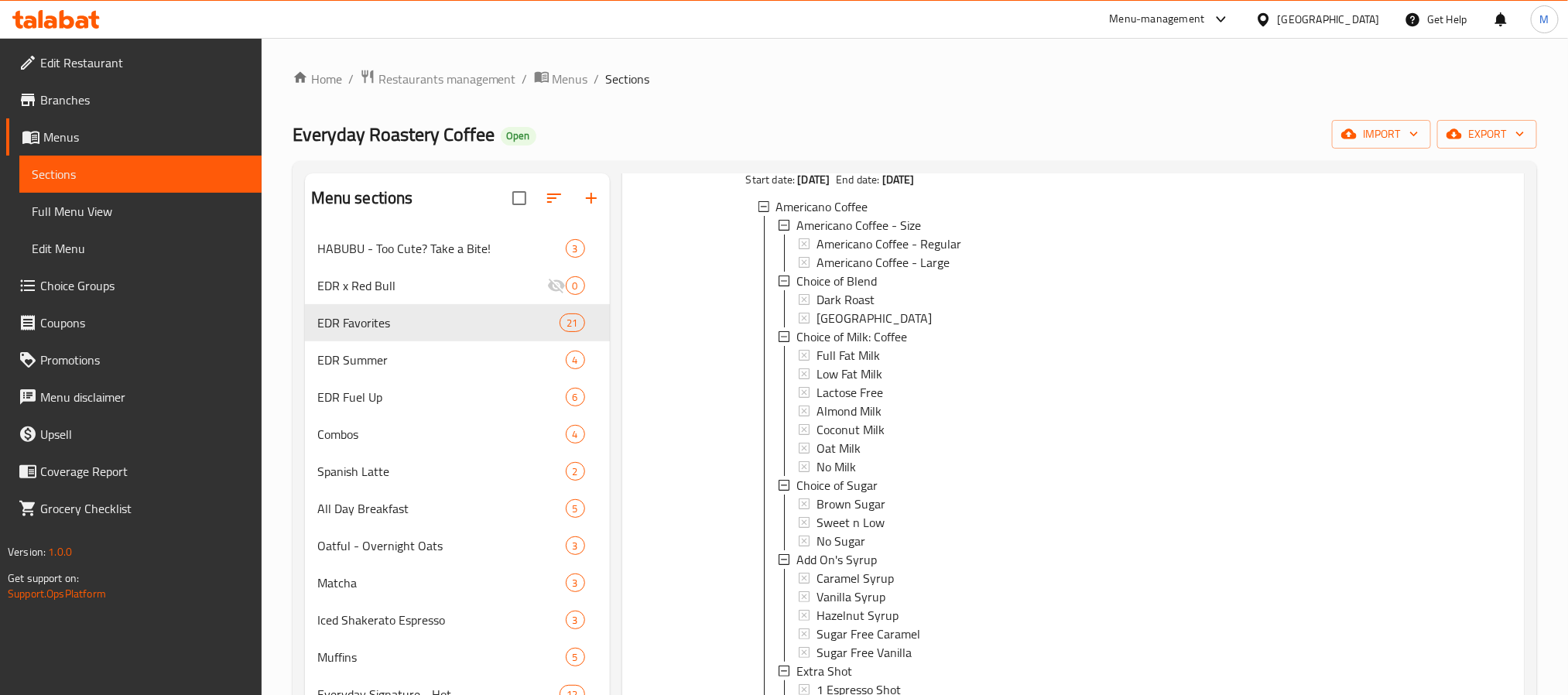
scroll to position [0, 0]
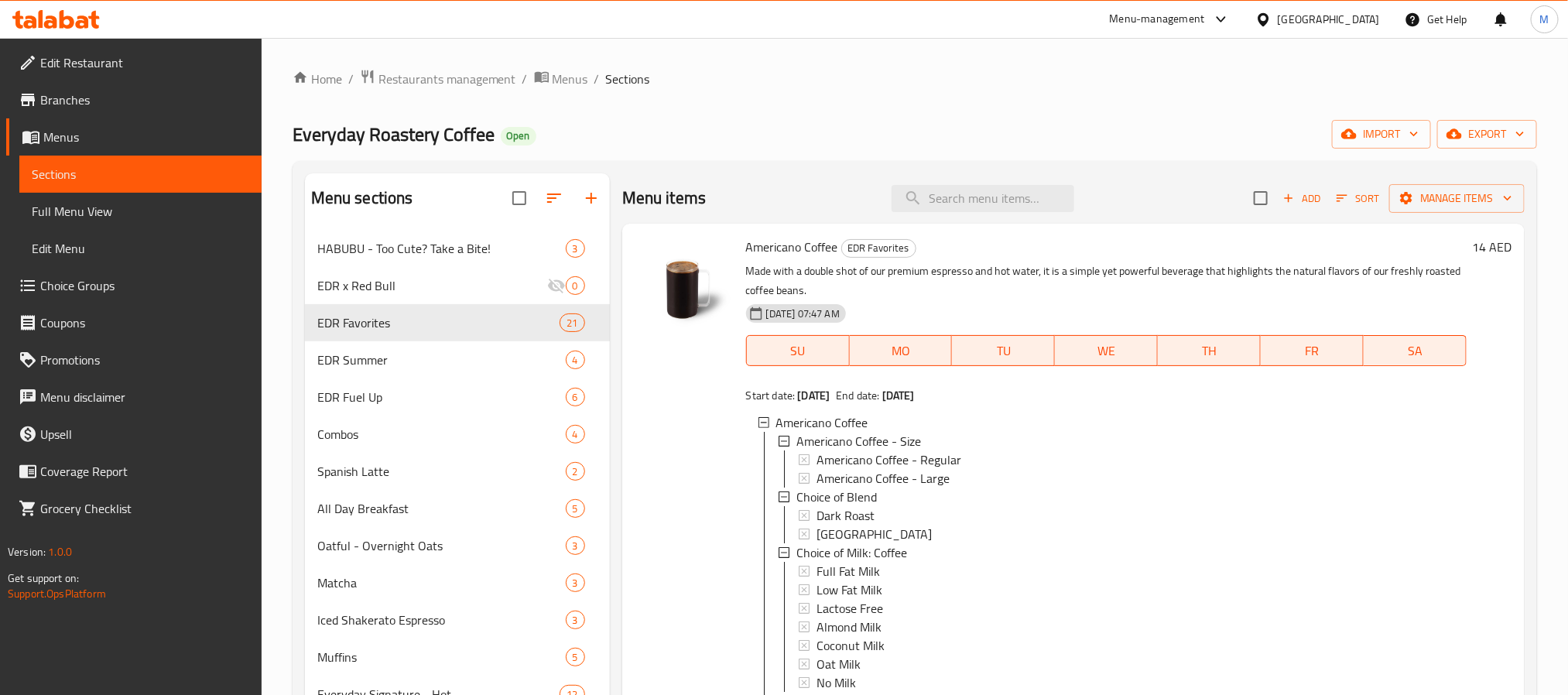
click at [815, 253] on span "Americano Coffee" at bounding box center [792, 247] width 92 height 23
copy h6 "Americano Coffee"
click at [568, 79] on span "Menus" at bounding box center [570, 79] width 36 height 18
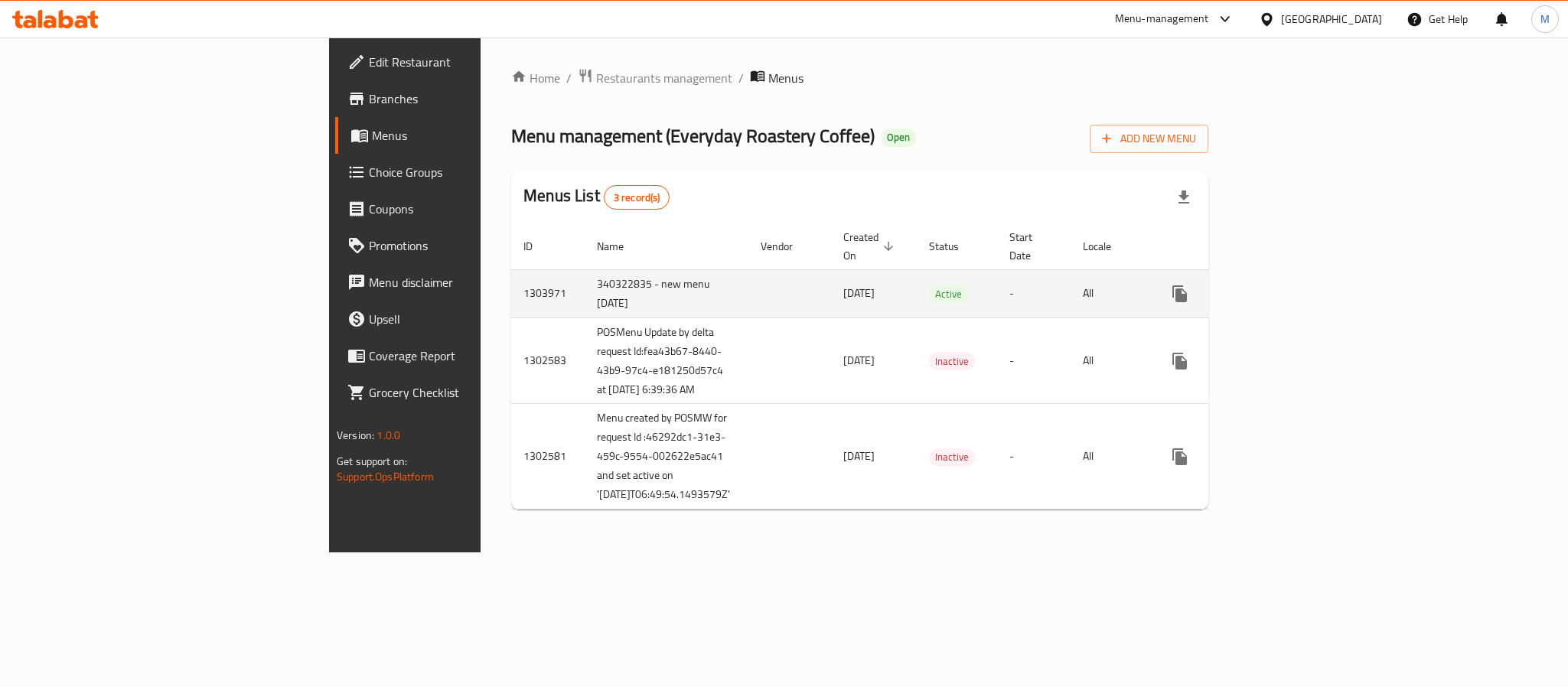
click at [1308, 276] on link "enhanced table" at bounding box center [1290, 294] width 37 height 37
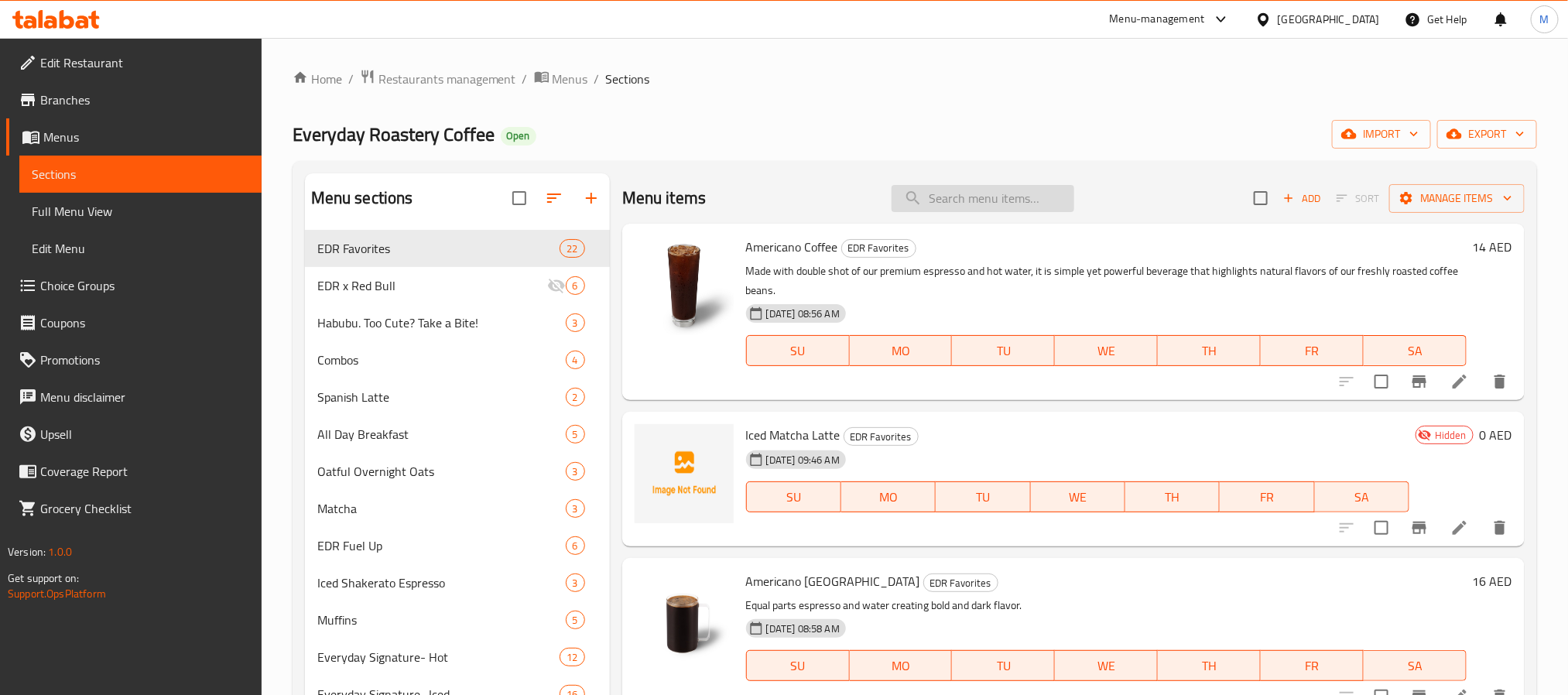
click at [981, 198] on input "search" at bounding box center [983, 198] width 183 height 27
paste input "Americano Coffee"
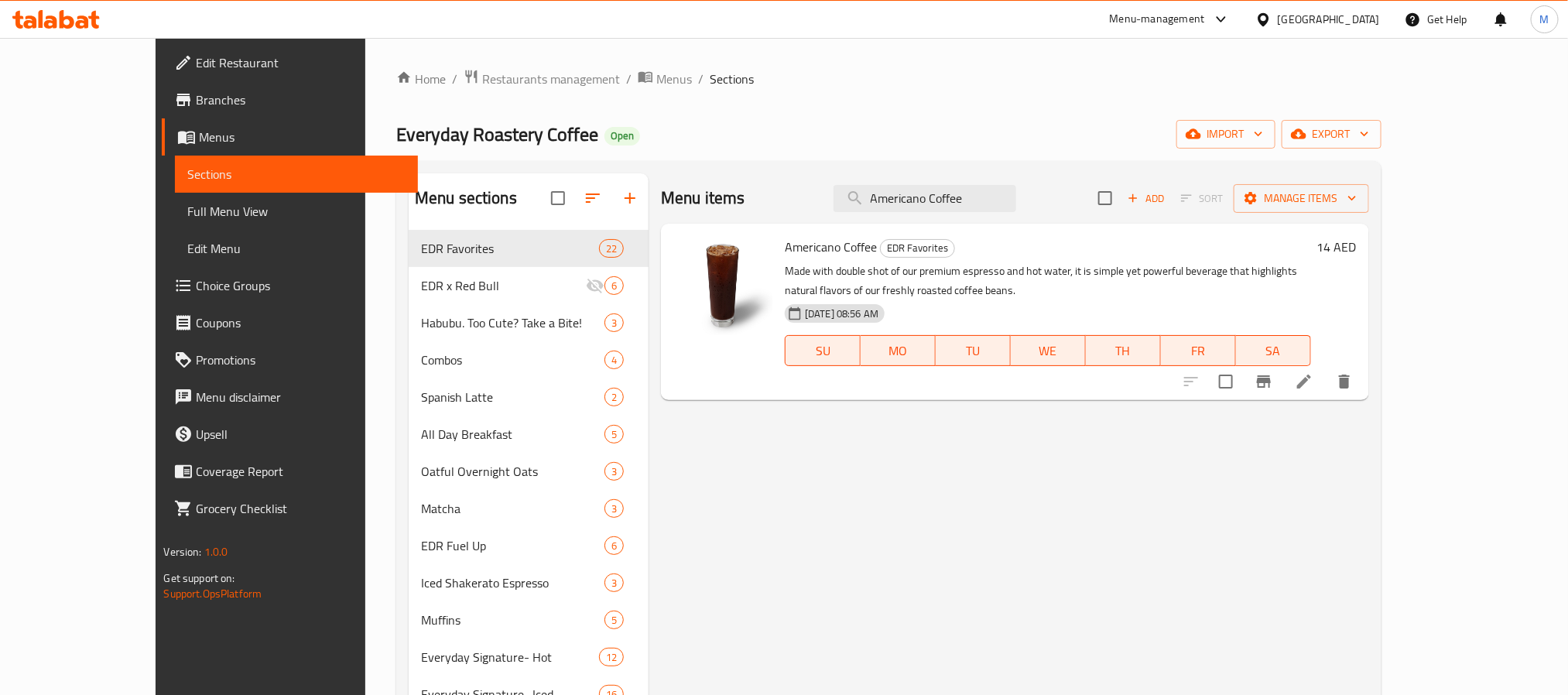
type input "Americano Coffee"
click at [1313, 376] on icon at bounding box center [1304, 381] width 18 height 18
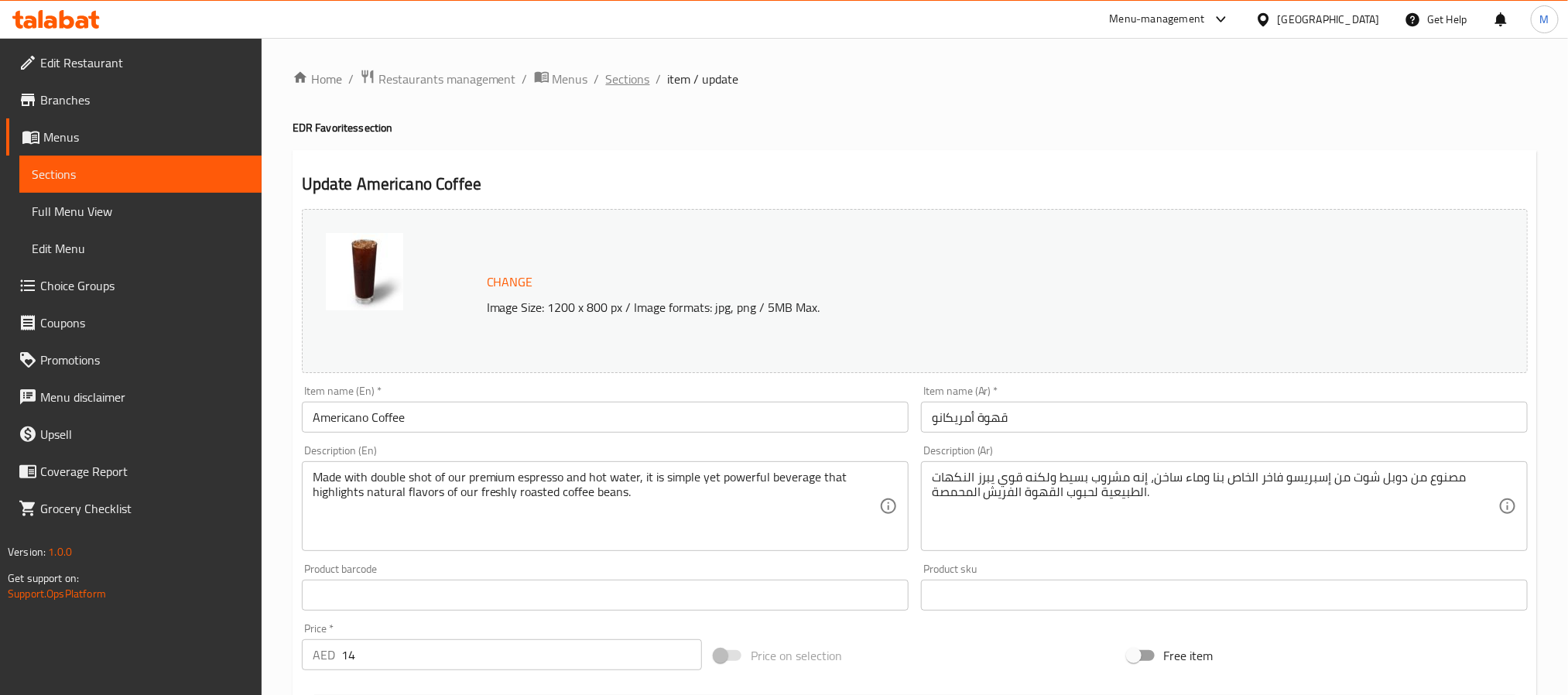
click at [627, 80] on span "Sections" at bounding box center [627, 79] width 44 height 18
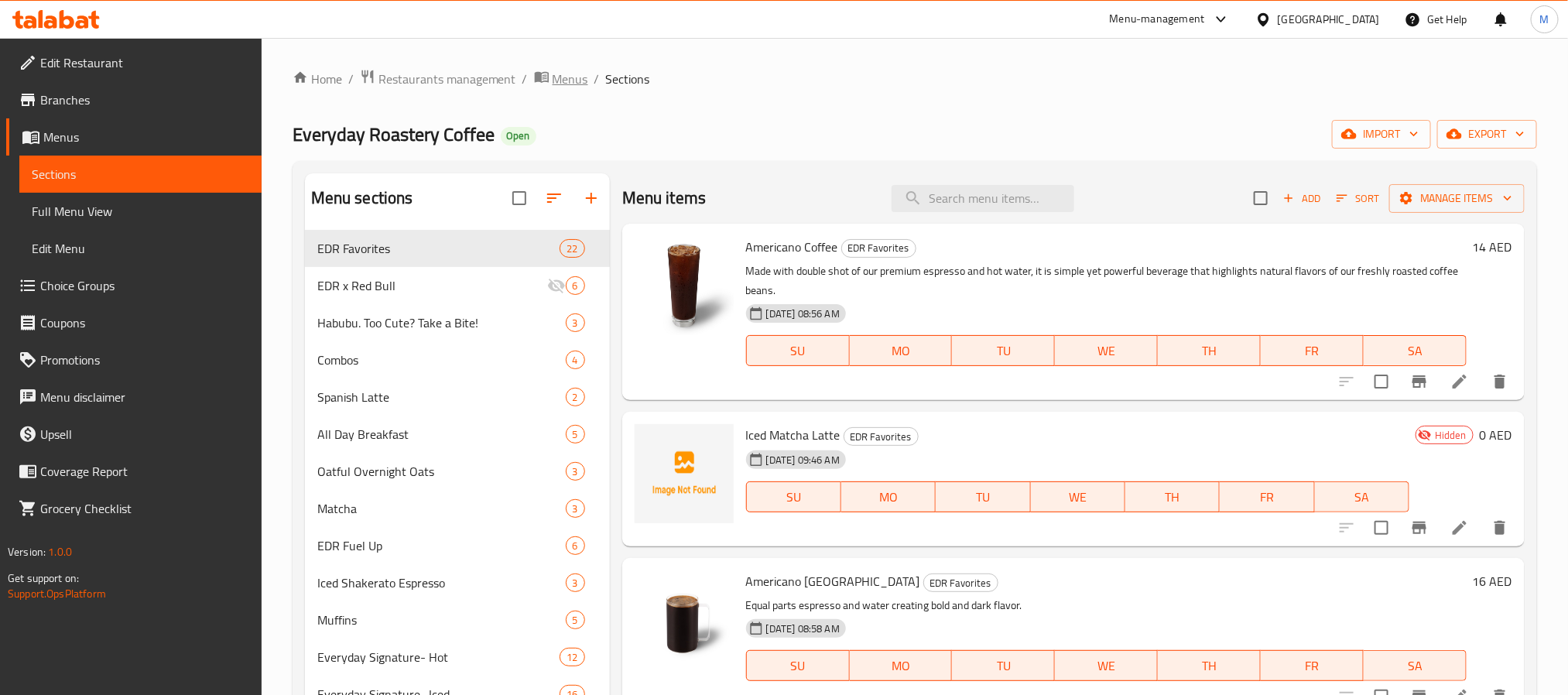
click at [560, 80] on span "Menus" at bounding box center [570, 79] width 36 height 18
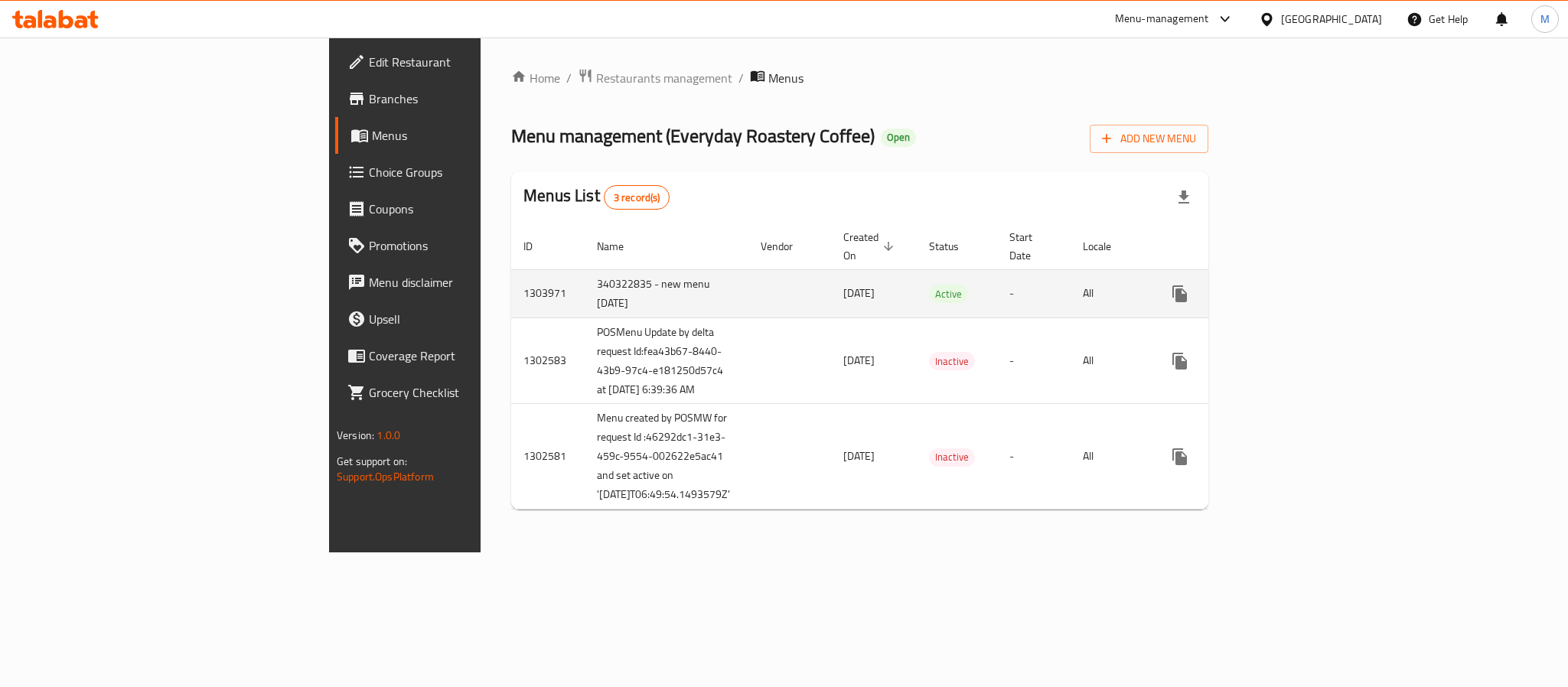
click at [585, 269] on td "340322835 - new menu [DATE]" at bounding box center [666, 293] width 163 height 48
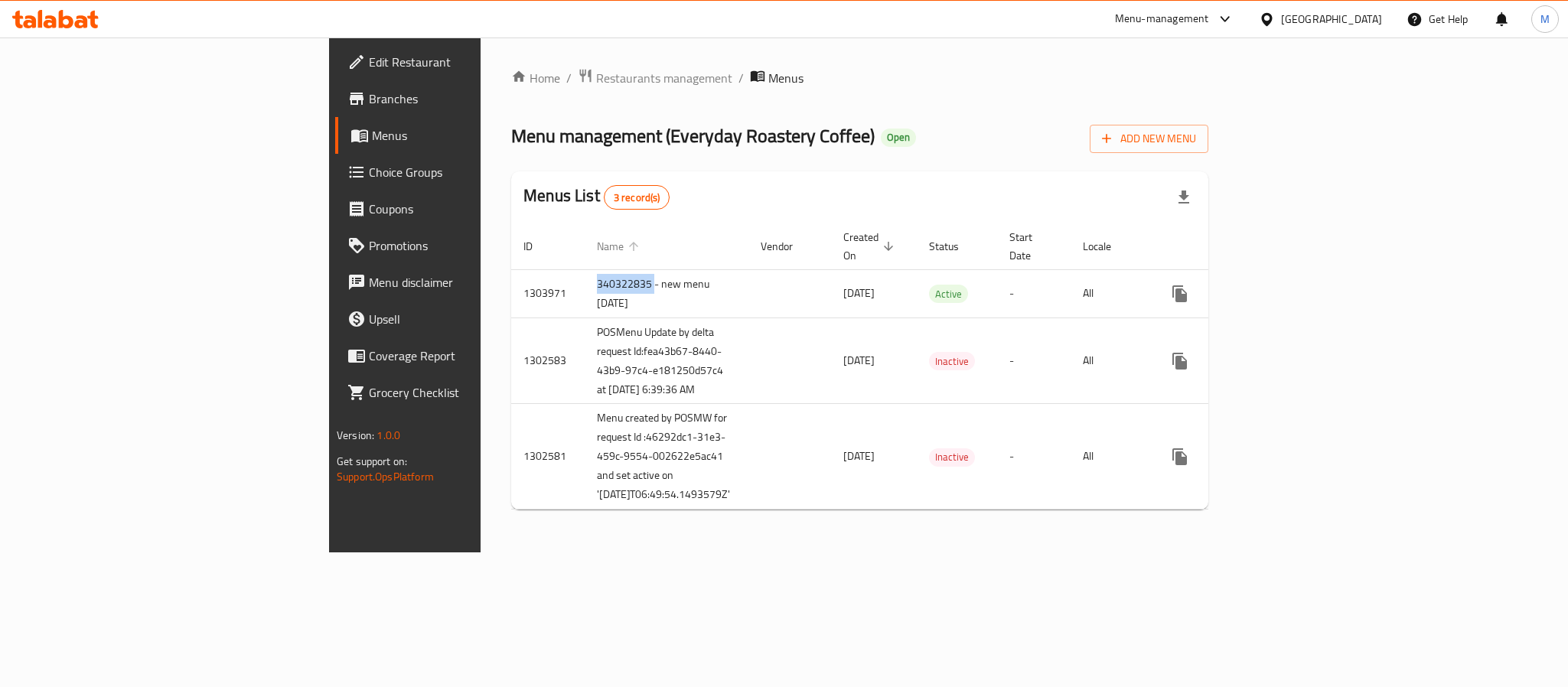
copy td "340322835"
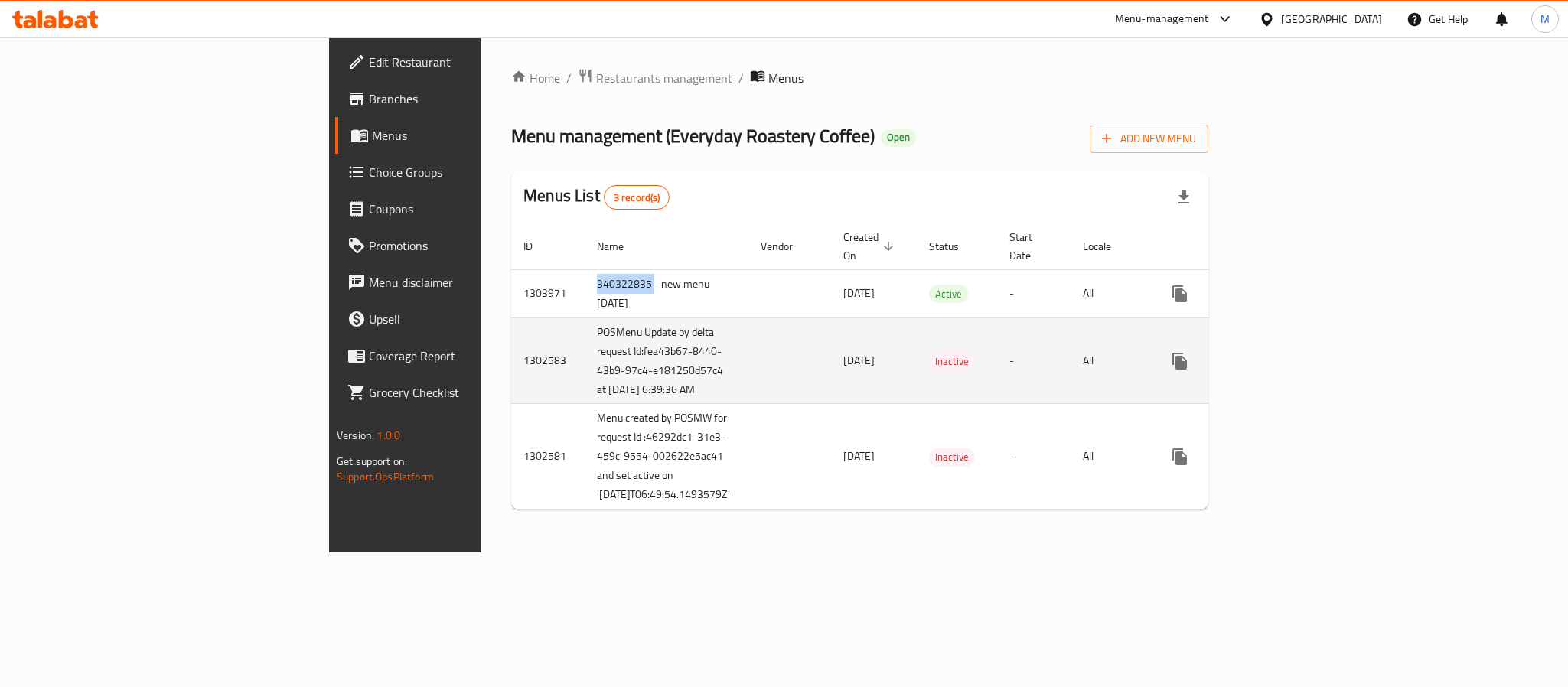
drag, startPoint x: 381, startPoint y: 317, endPoint x: 491, endPoint y: 415, distance: 147.3
click at [585, 404] on td "POSMenu Update by delta request Id:fea43b67-8440-43b9-97c4-e181250d57c4 at [DAT…" at bounding box center [666, 360] width 163 height 86
click at [511, 362] on td "1302583" at bounding box center [548, 360] width 73 height 86
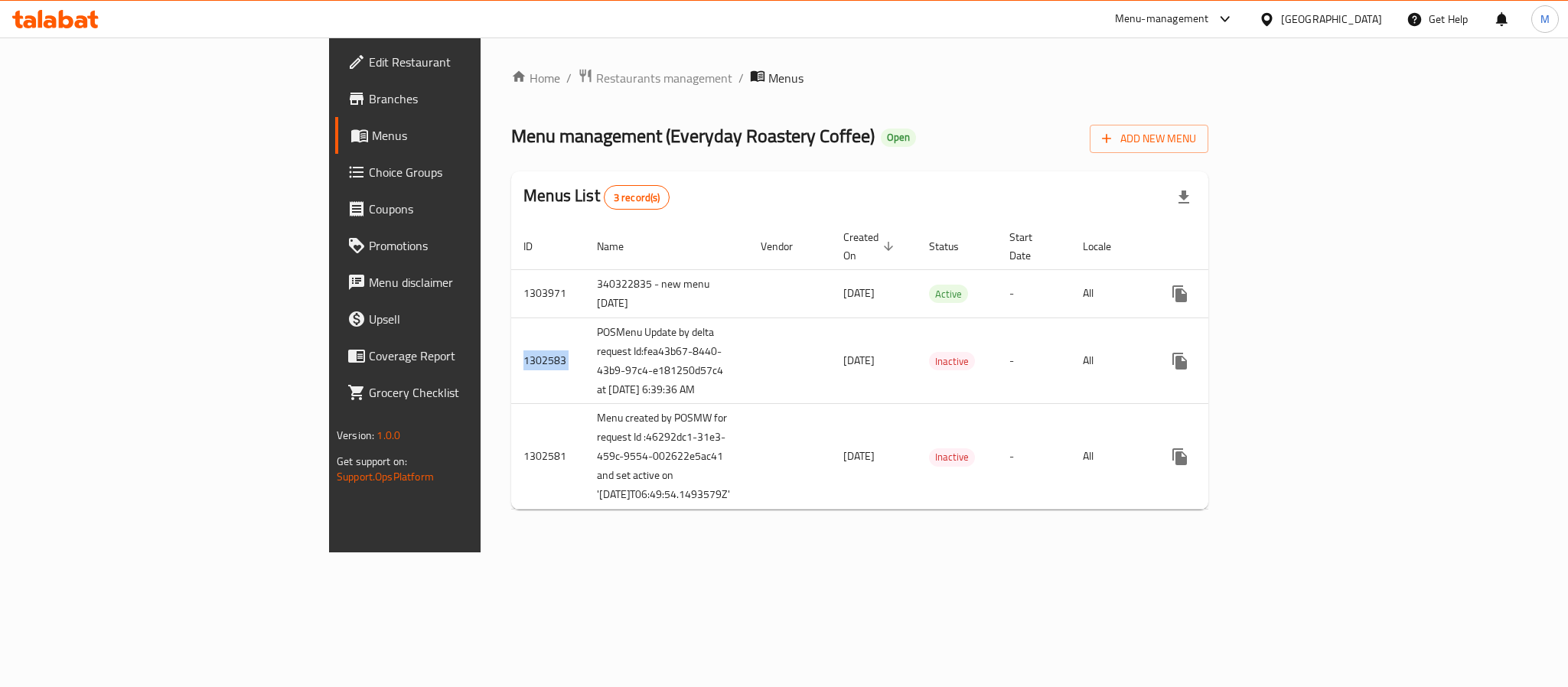
click at [369, 171] on span "Choice Groups" at bounding box center [474, 172] width 210 height 18
